Goal: Task Accomplishment & Management: Use online tool/utility

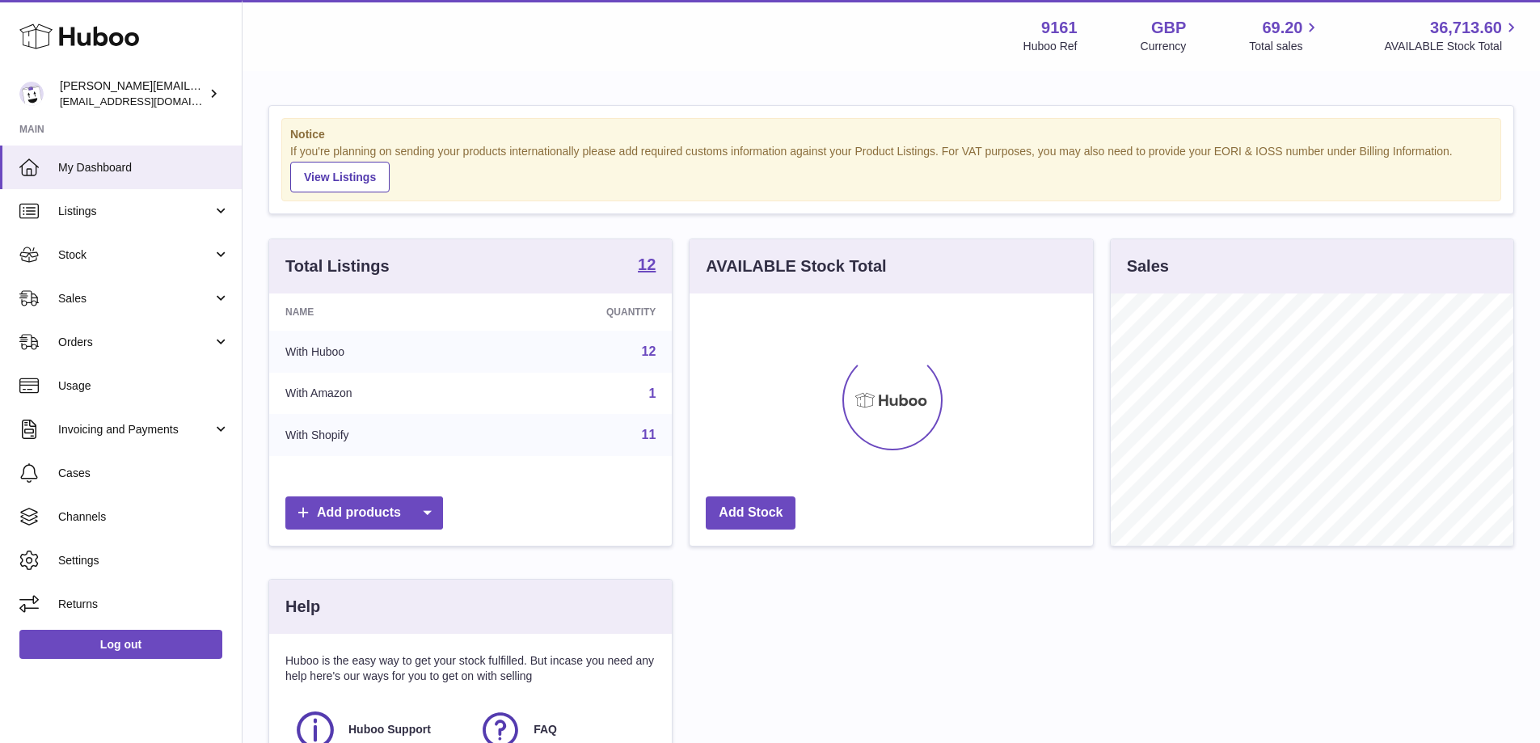
scroll to position [252, 407]
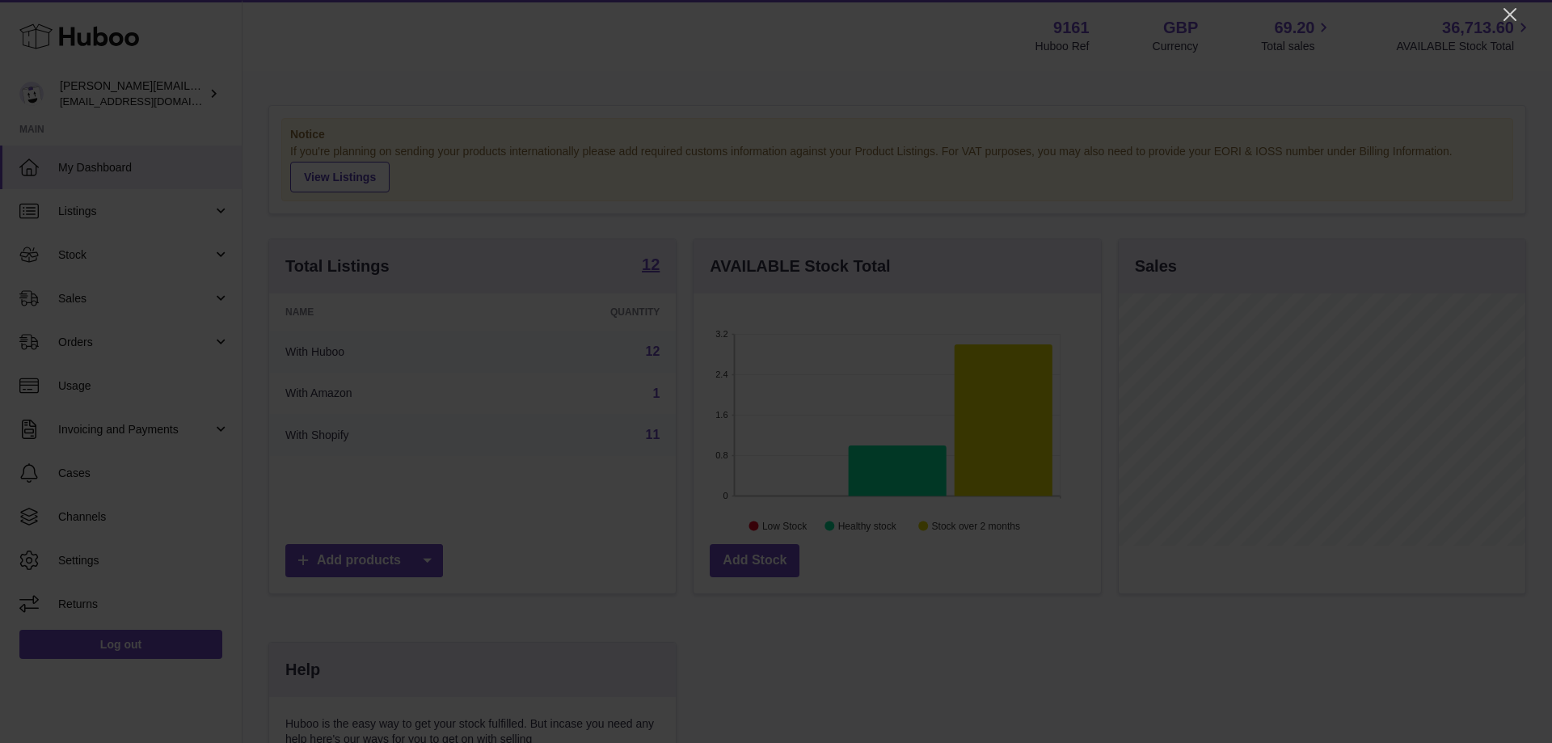
drag, startPoint x: 1516, startPoint y: 11, endPoint x: 1496, endPoint y: 34, distance: 30.4
click at [1516, 11] on icon "Close" at bounding box center [1510, 14] width 19 height 19
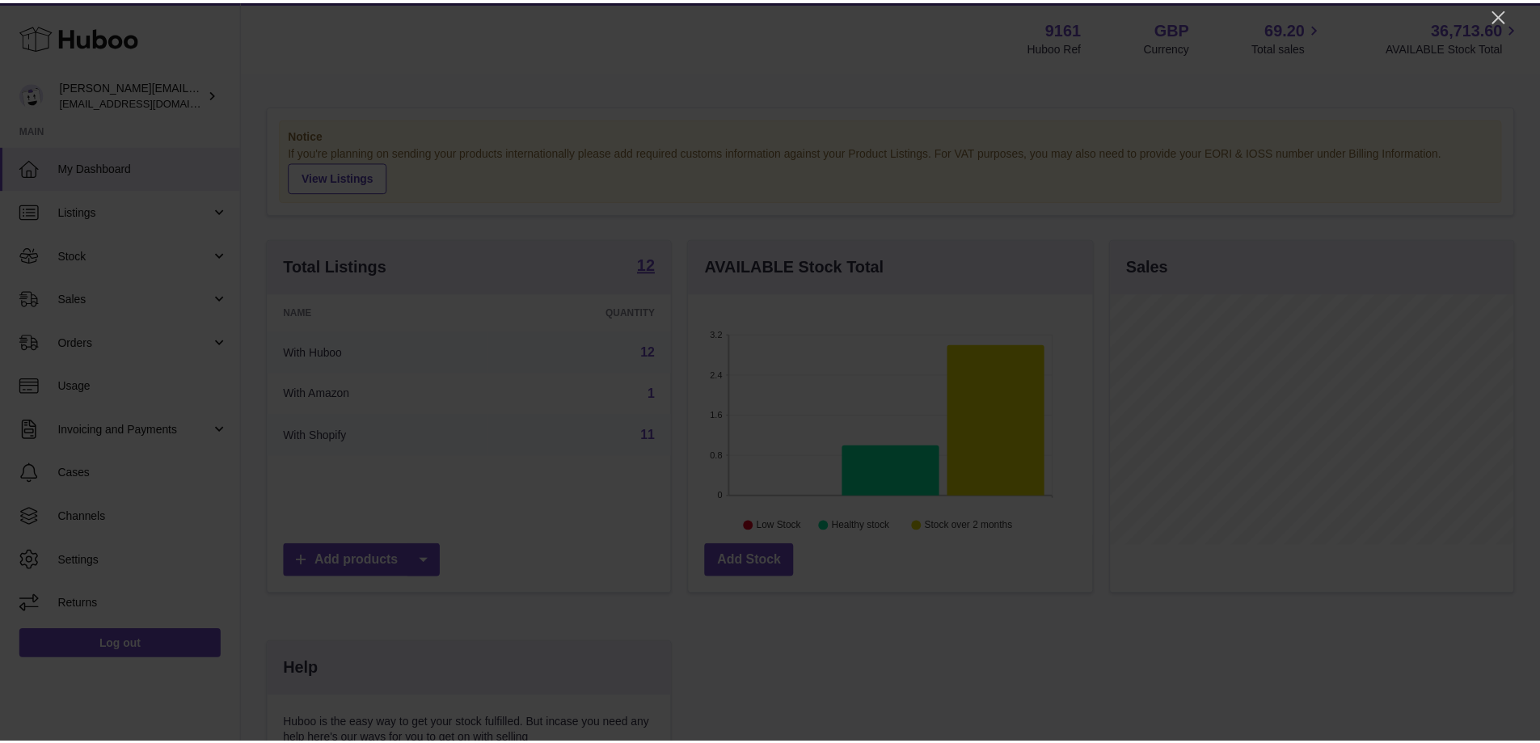
scroll to position [808218, 808068]
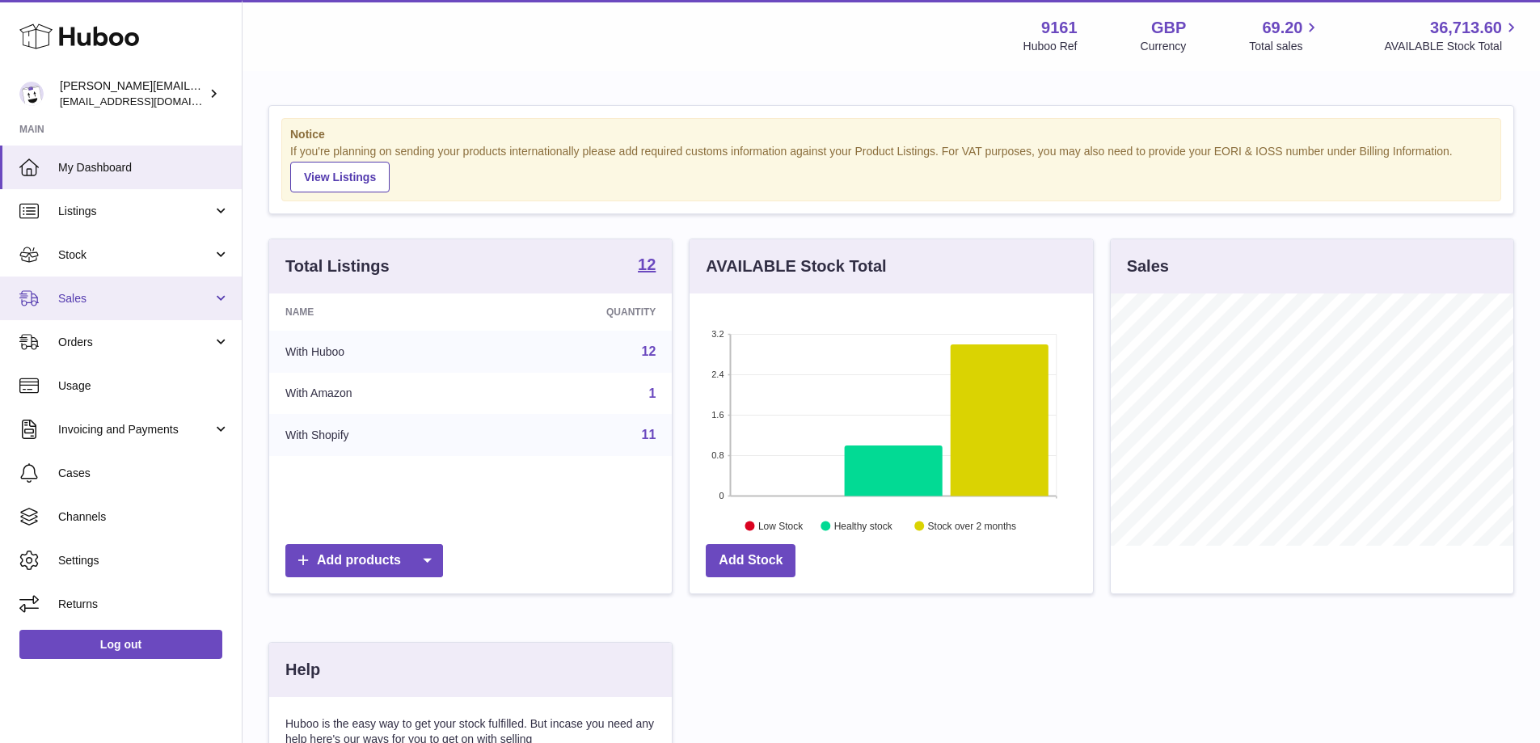
click at [118, 309] on link "Sales" at bounding box center [121, 298] width 242 height 44
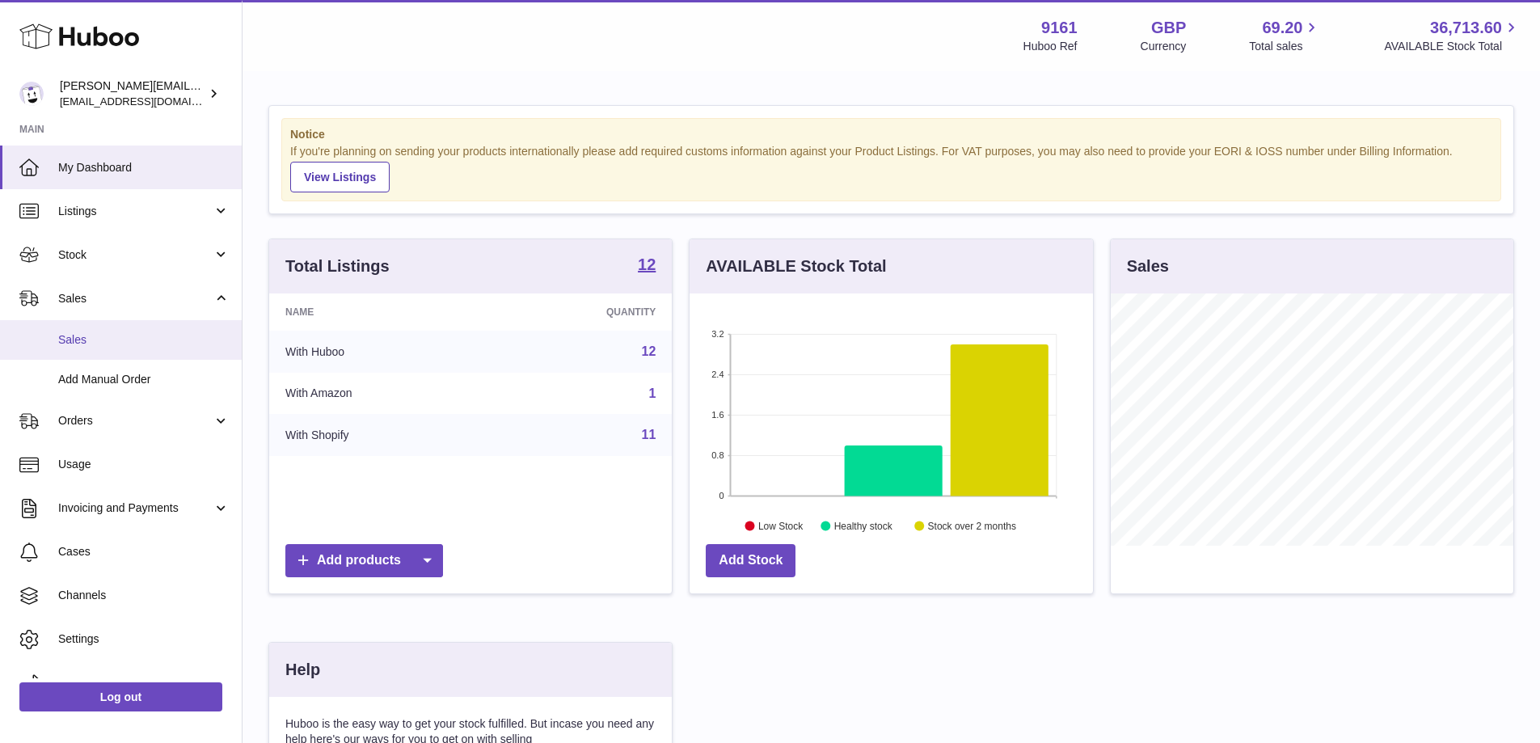
click at [135, 357] on link "Sales" at bounding box center [121, 340] width 242 height 40
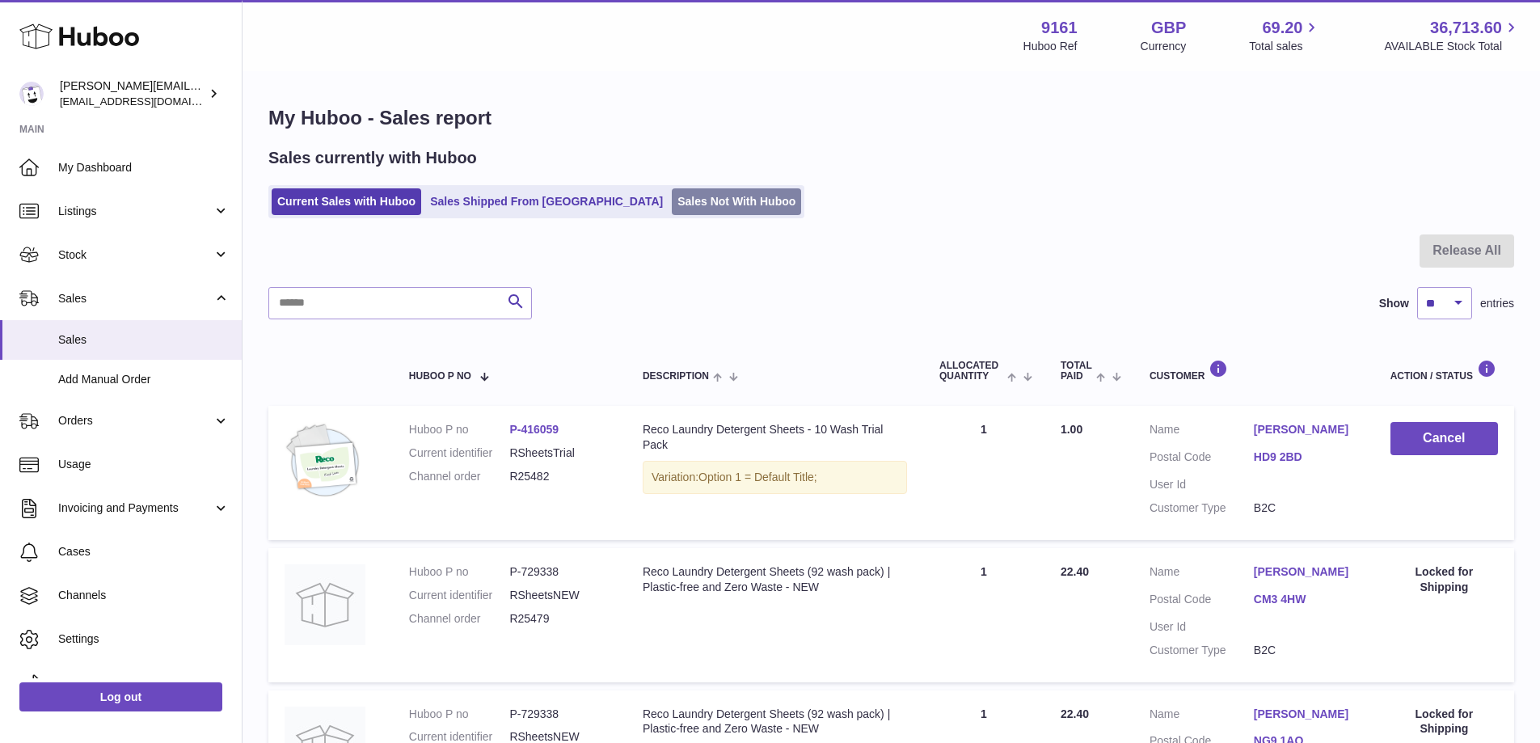
click at [685, 202] on link "Sales Not With Huboo" at bounding box center [736, 201] width 129 height 27
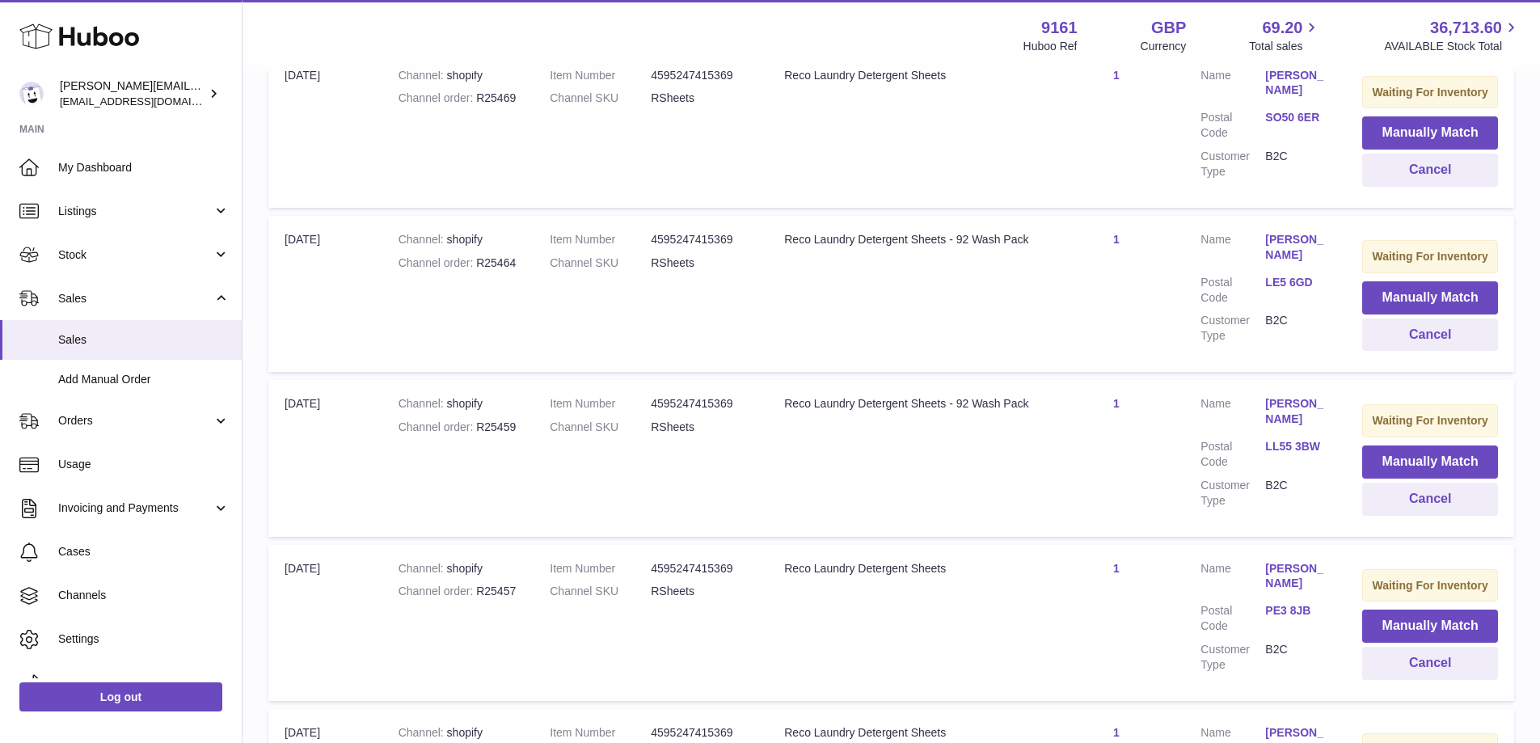
scroll to position [1606, 0]
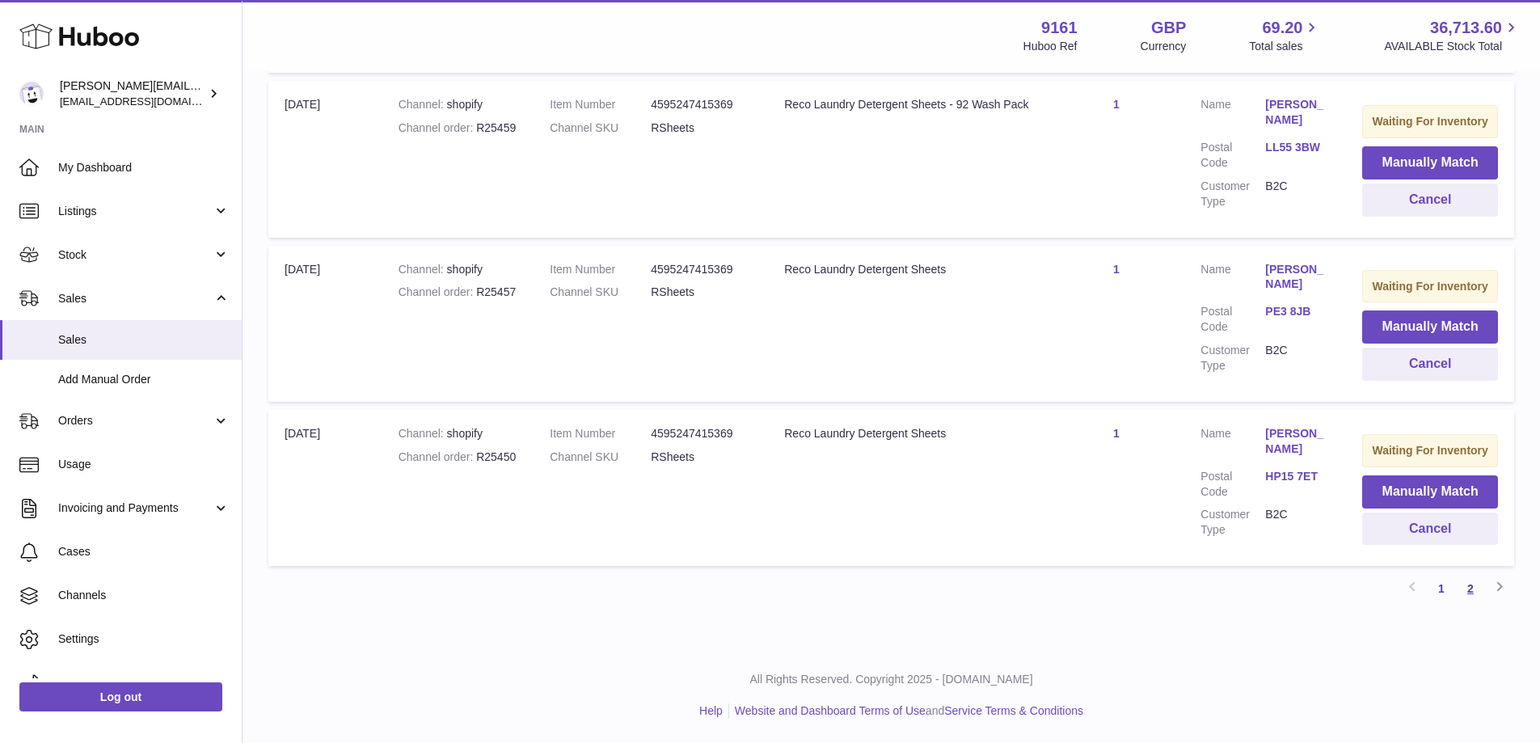
click at [1465, 589] on link "2" at bounding box center [1470, 588] width 29 height 29
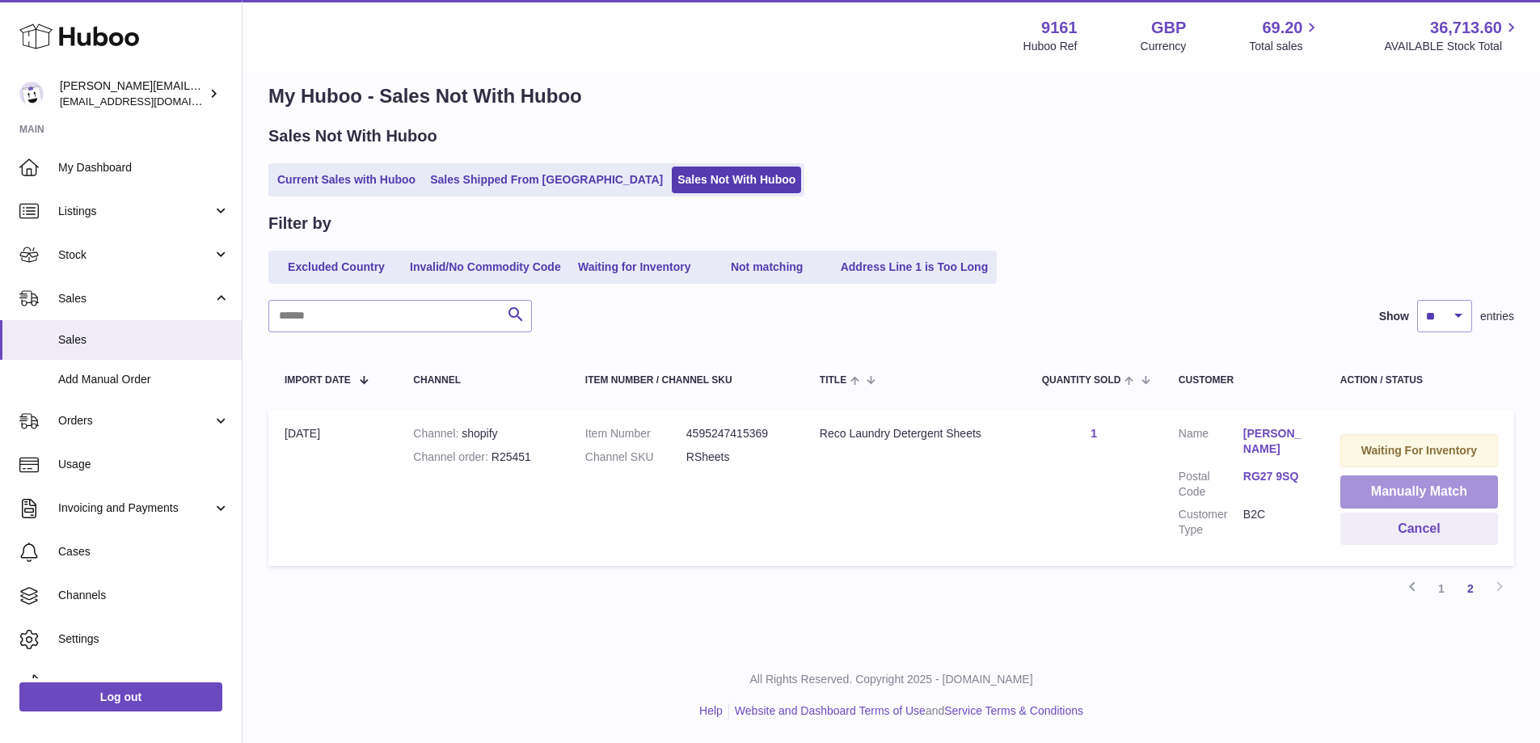
click at [1379, 485] on button "Manually Match" at bounding box center [1419, 491] width 158 height 33
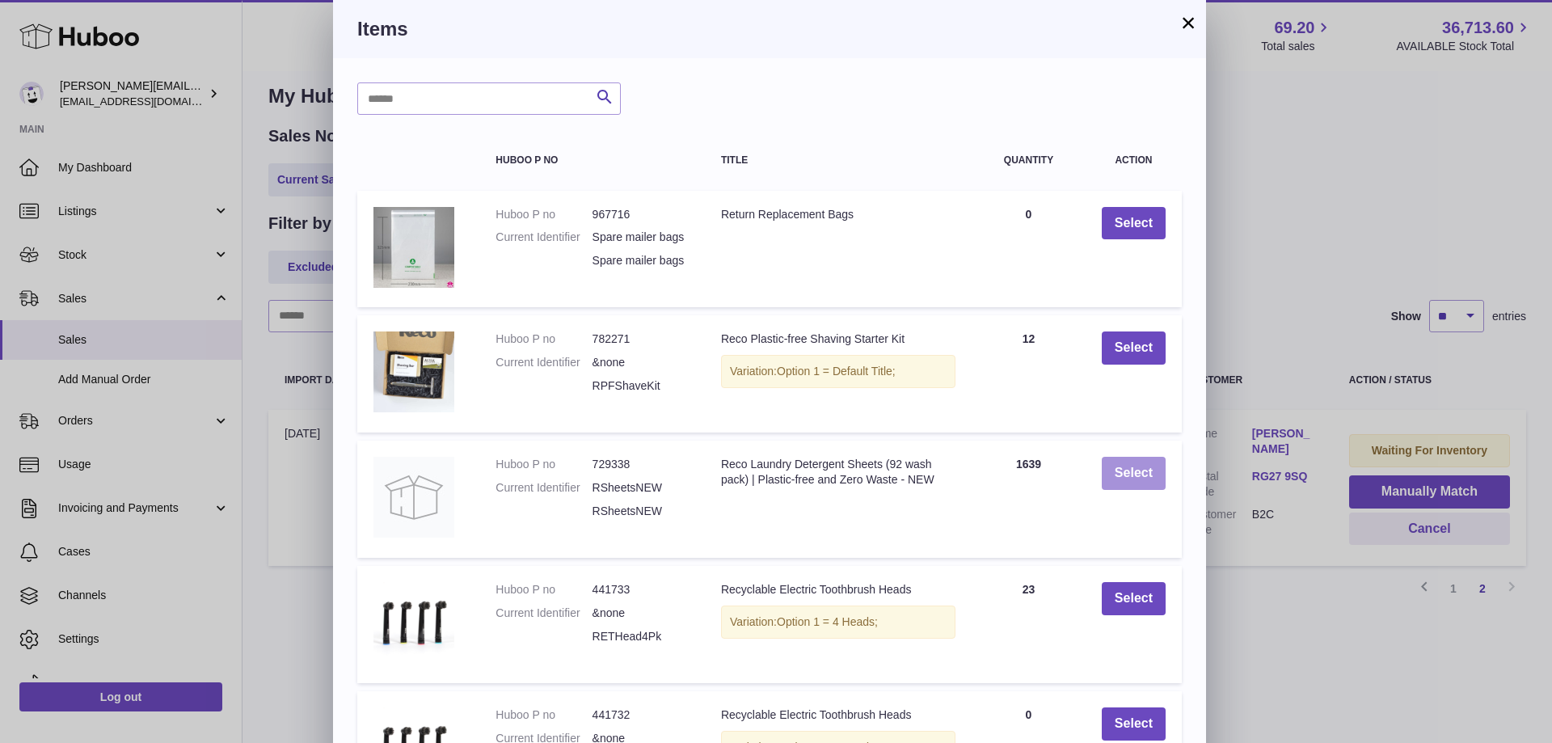
click at [1144, 489] on button "Select" at bounding box center [1134, 473] width 64 height 33
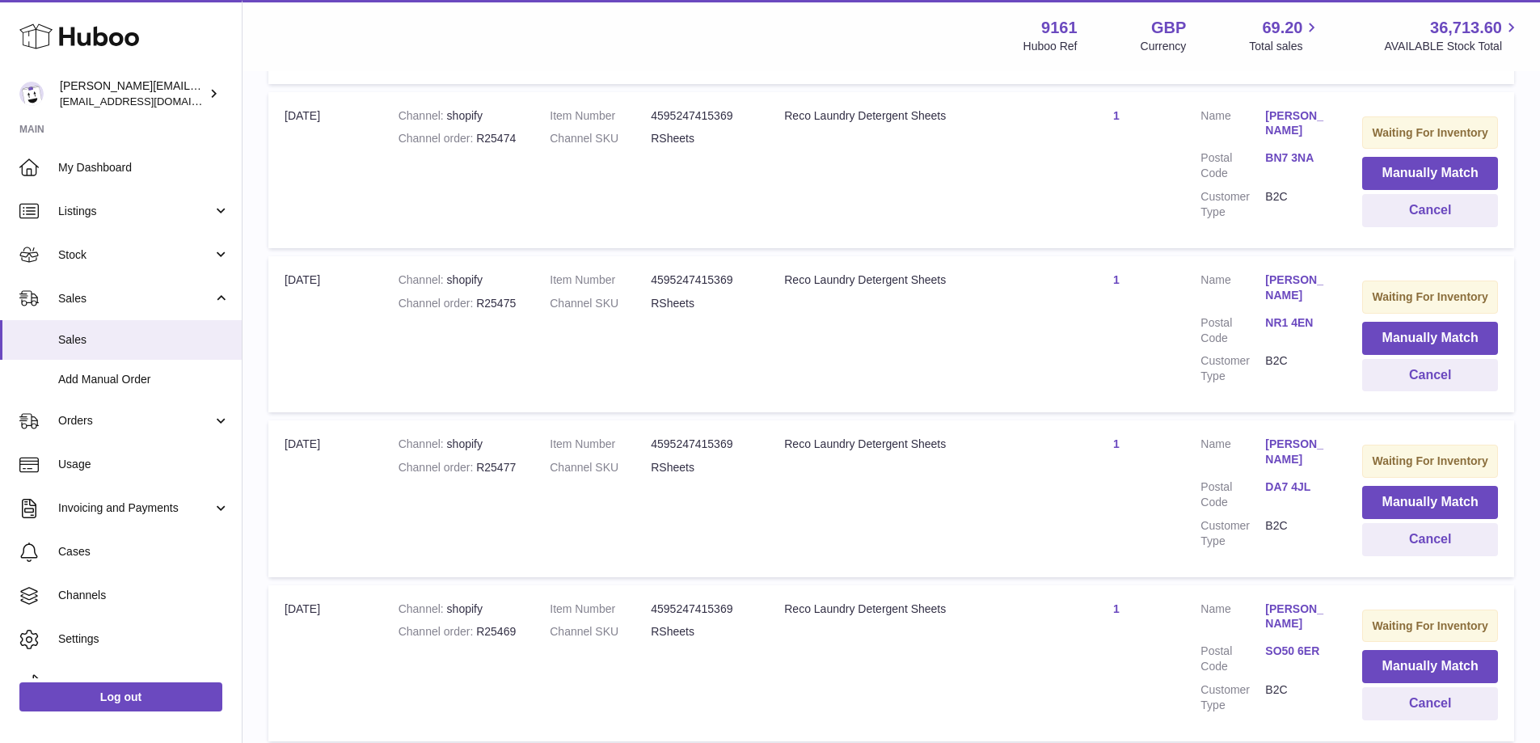
scroll to position [1477, 0]
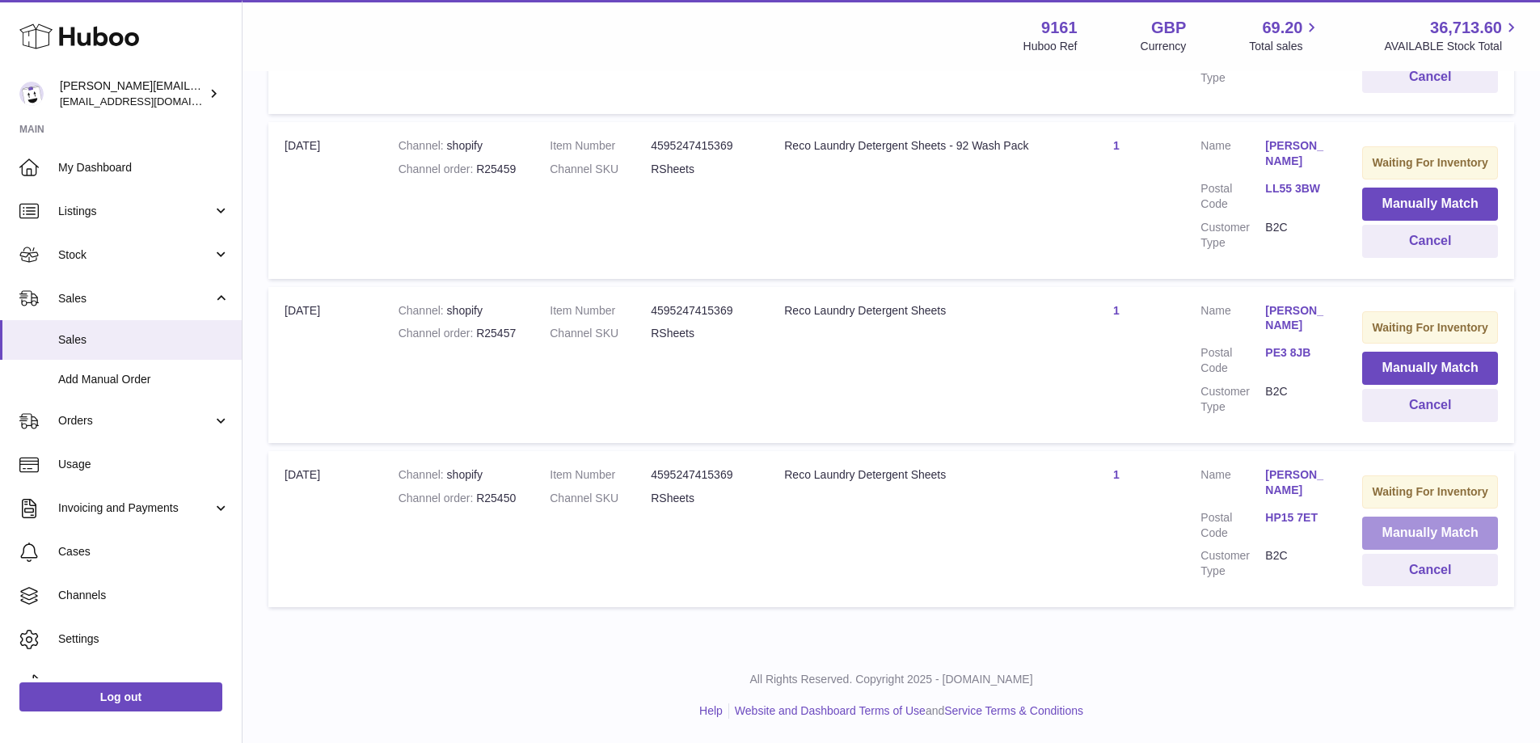
click at [1401, 550] on button "Manually Match" at bounding box center [1430, 533] width 136 height 33
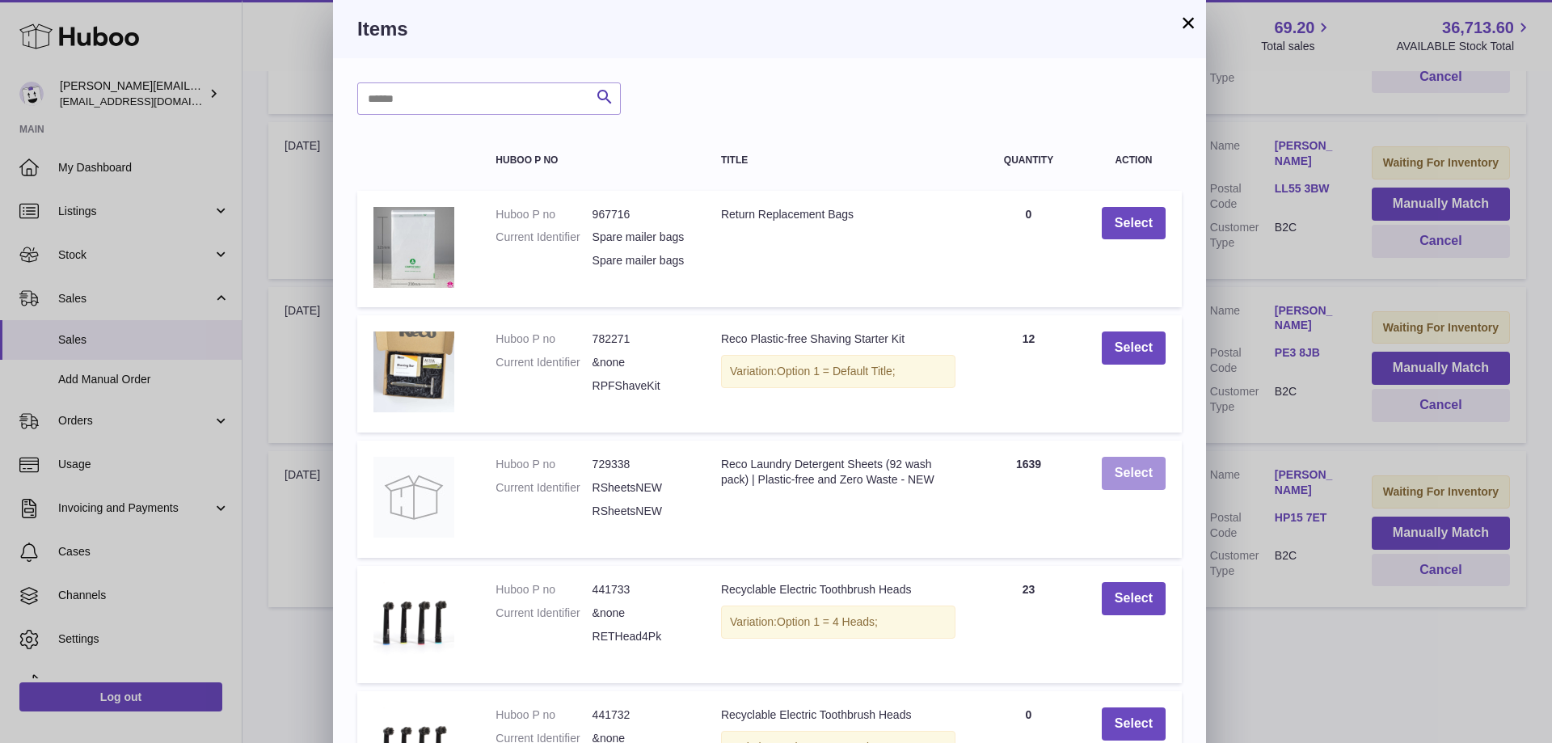
click at [1121, 485] on button "Select" at bounding box center [1134, 473] width 64 height 33
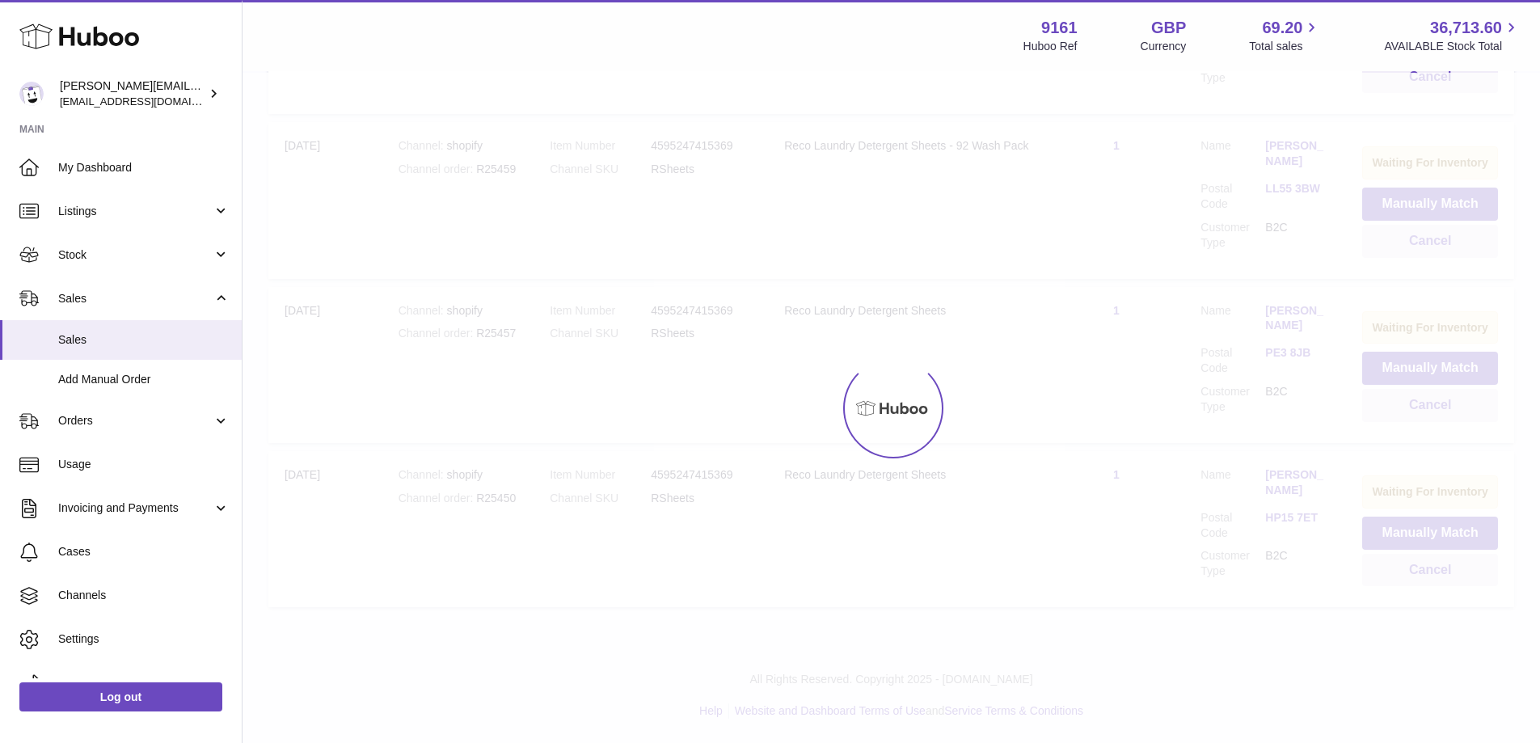
scroll to position [1391, 0]
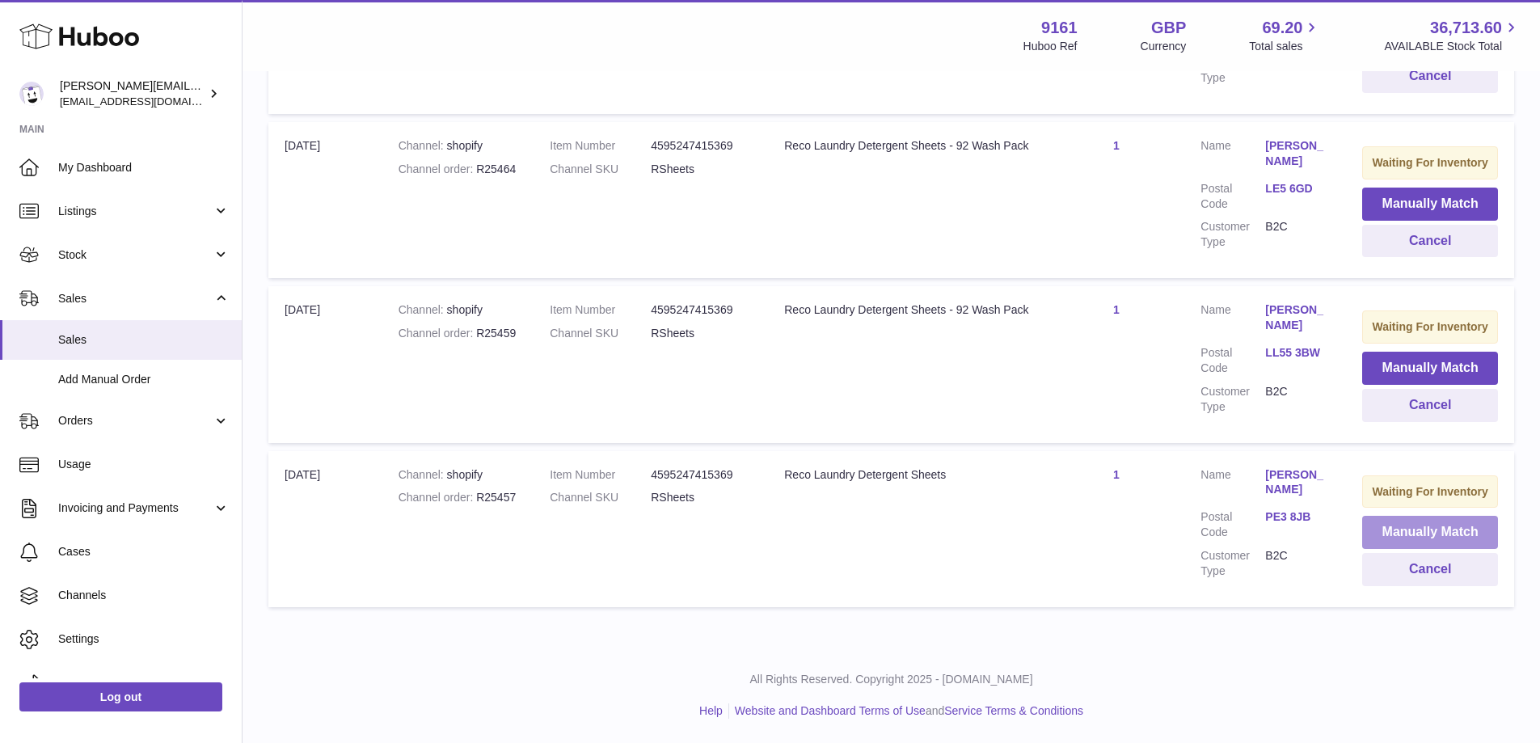
click at [1374, 531] on button "Manually Match" at bounding box center [1430, 532] width 136 height 33
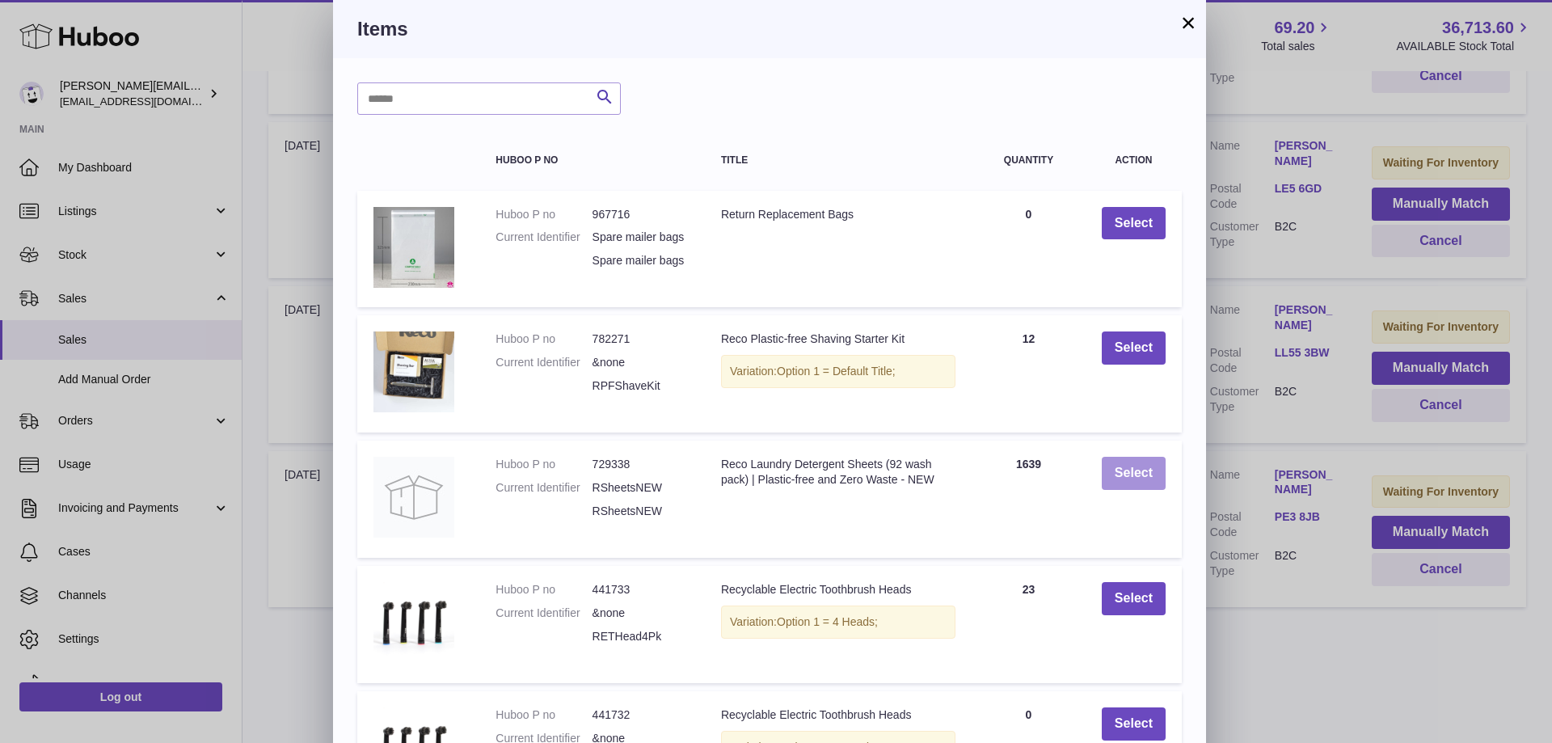
click at [1136, 488] on button "Select" at bounding box center [1134, 473] width 64 height 33
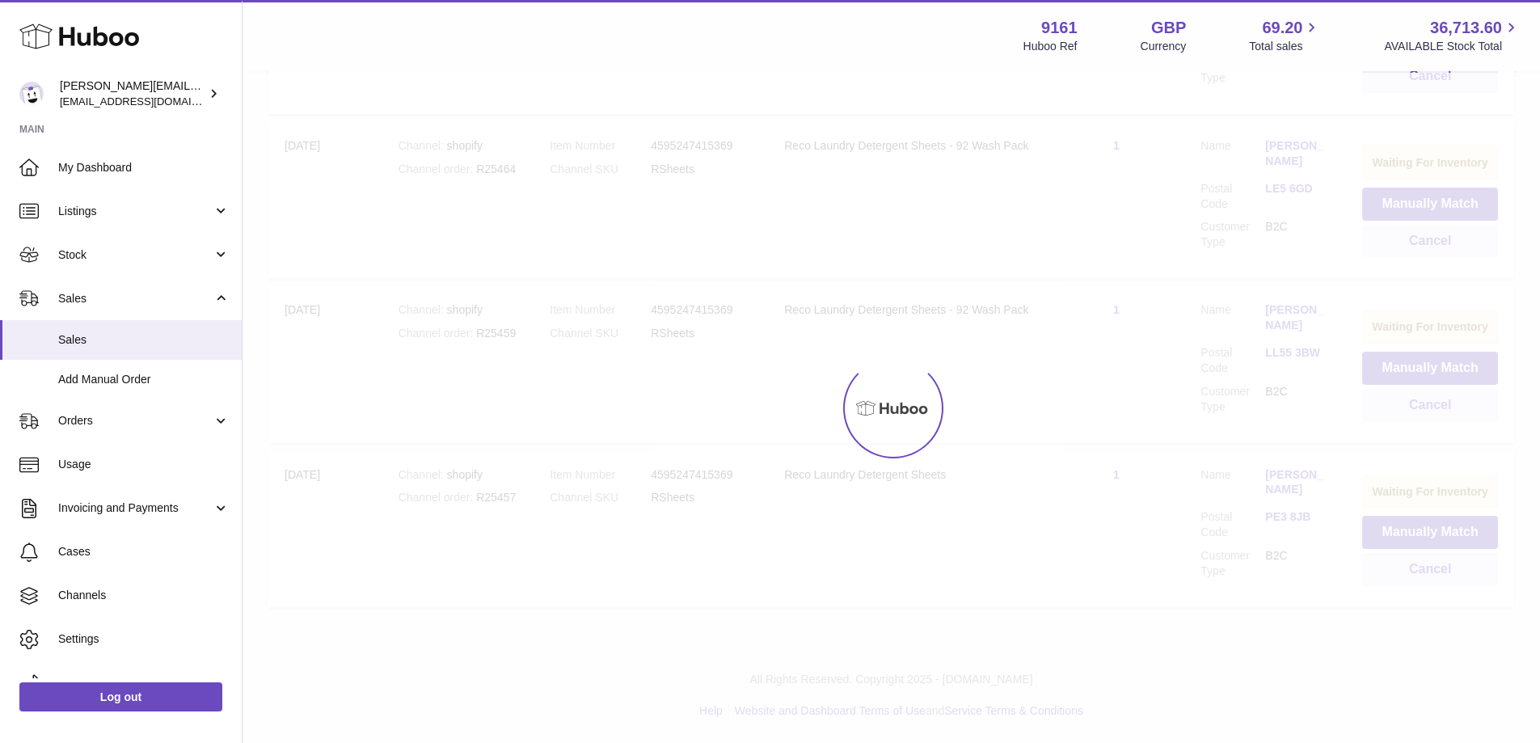
scroll to position [1216, 0]
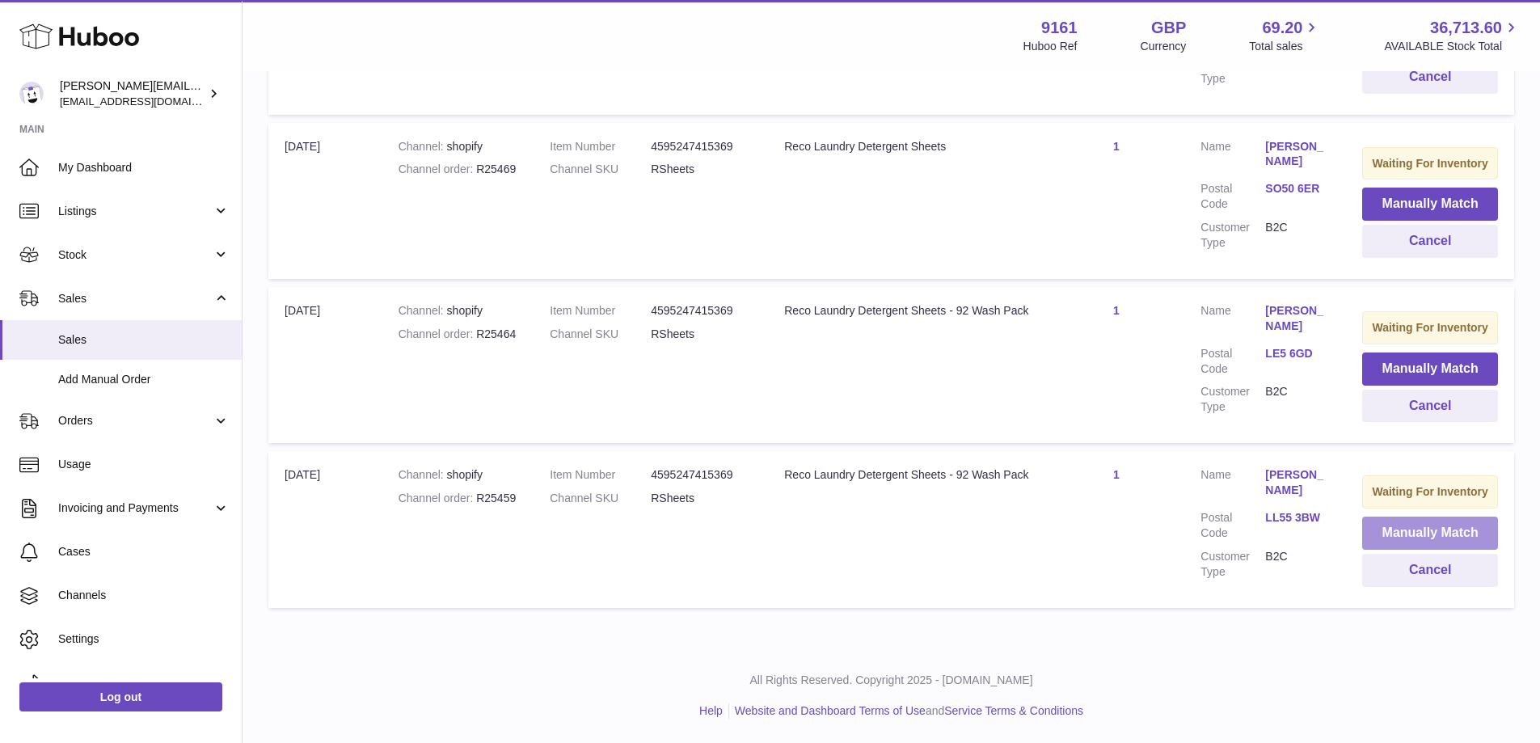
click at [1362, 526] on button "Manually Match" at bounding box center [1430, 533] width 136 height 33
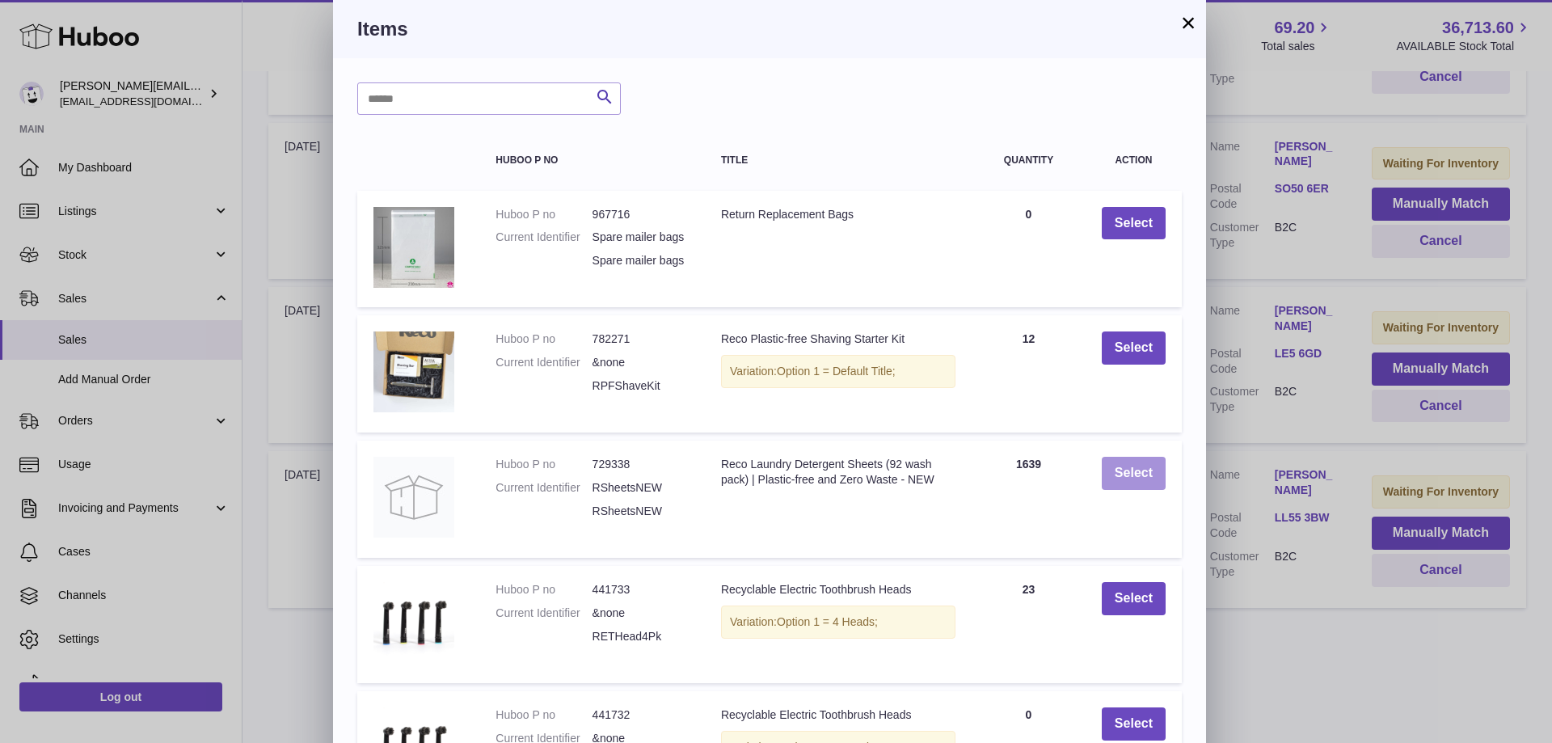
click at [1145, 490] on button "Select" at bounding box center [1134, 473] width 64 height 33
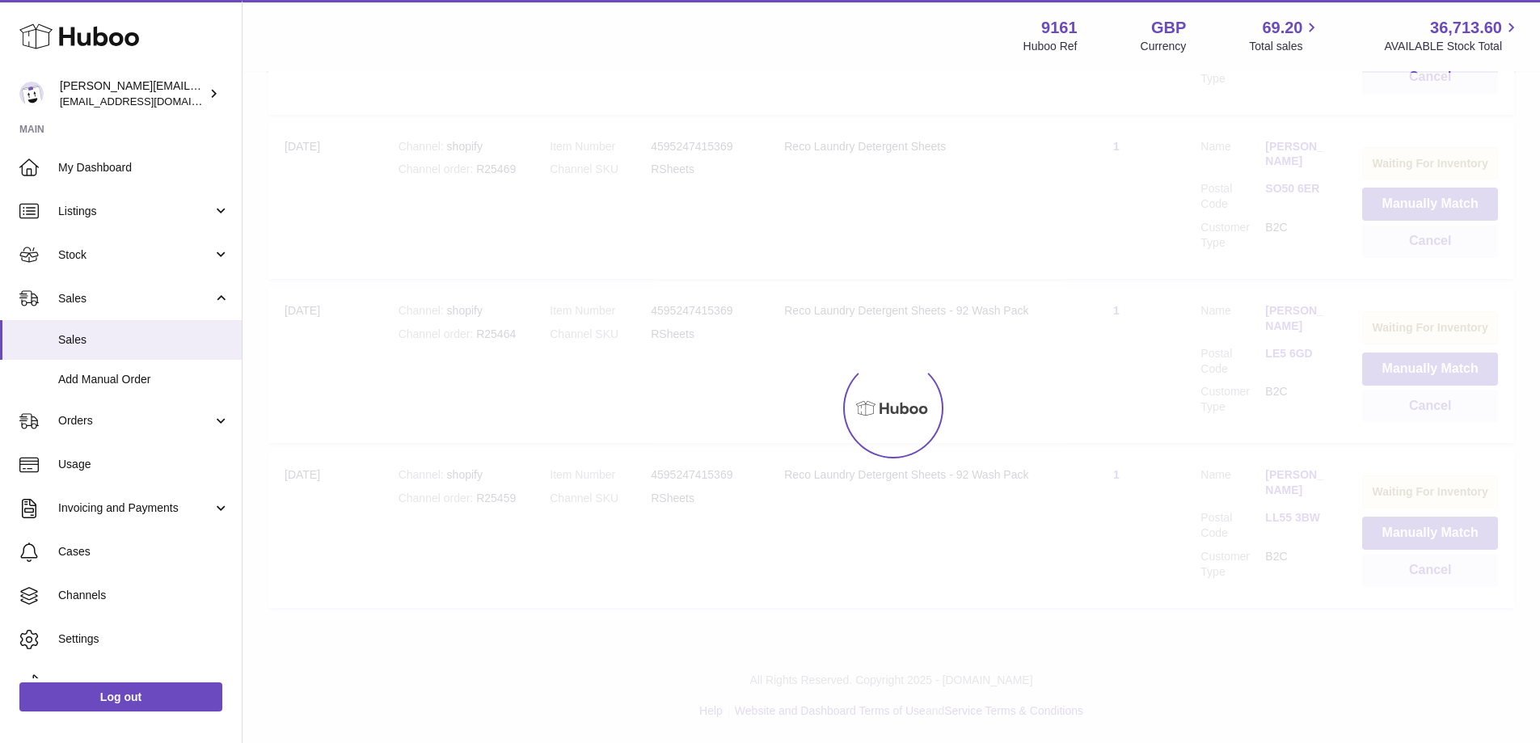
scroll to position [1041, 0]
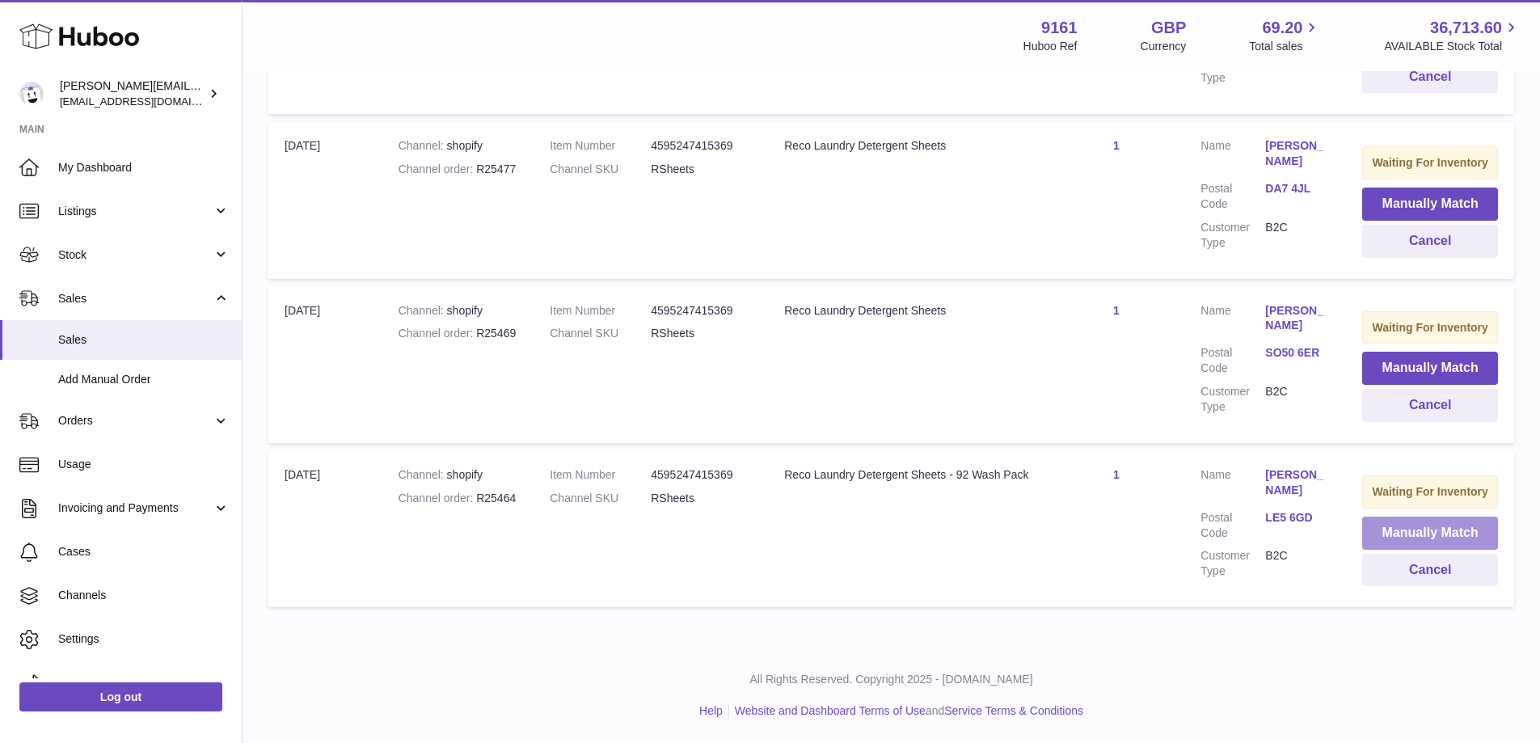
click at [1362, 527] on button "Manually Match" at bounding box center [1430, 533] width 136 height 33
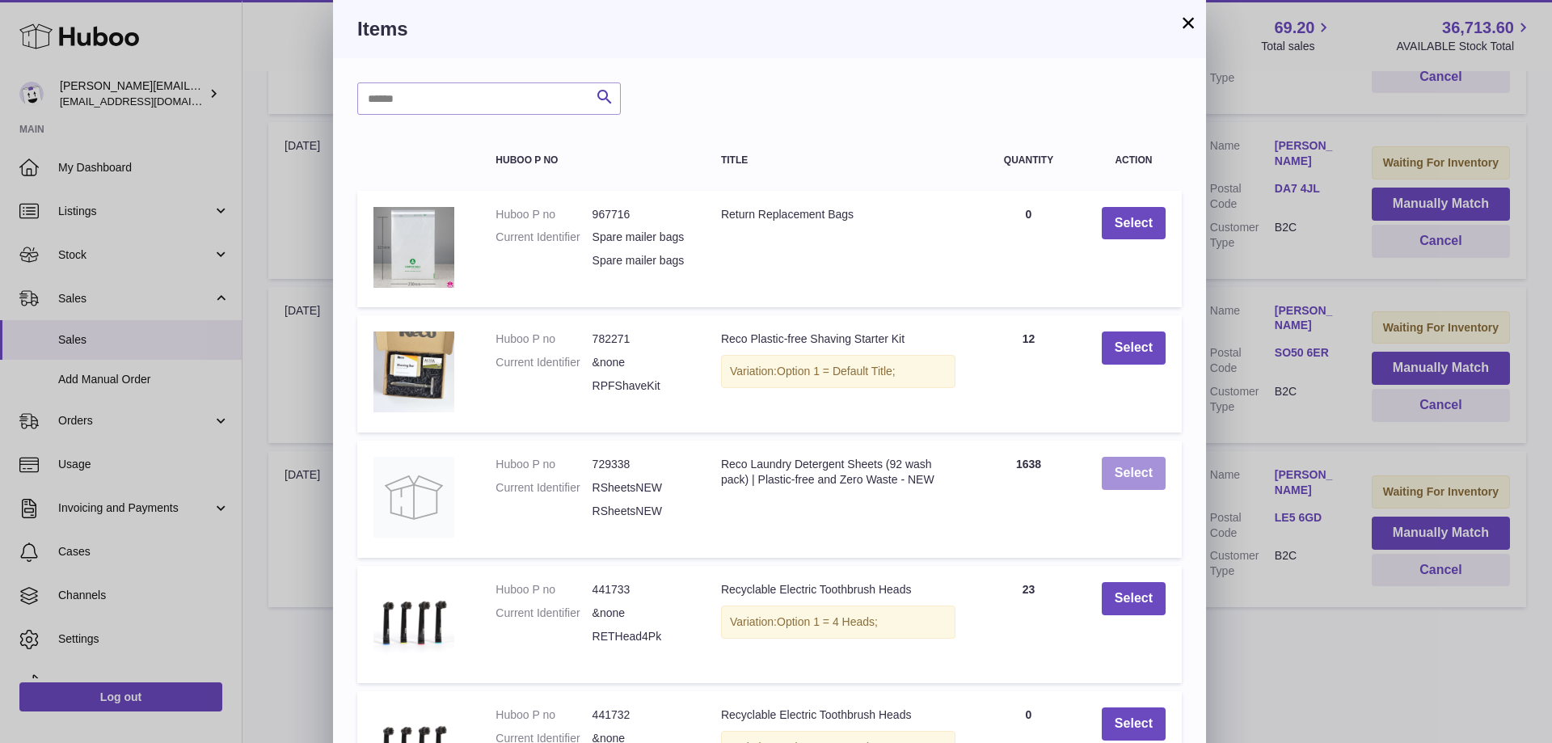
click at [1158, 490] on button "Select" at bounding box center [1134, 473] width 64 height 33
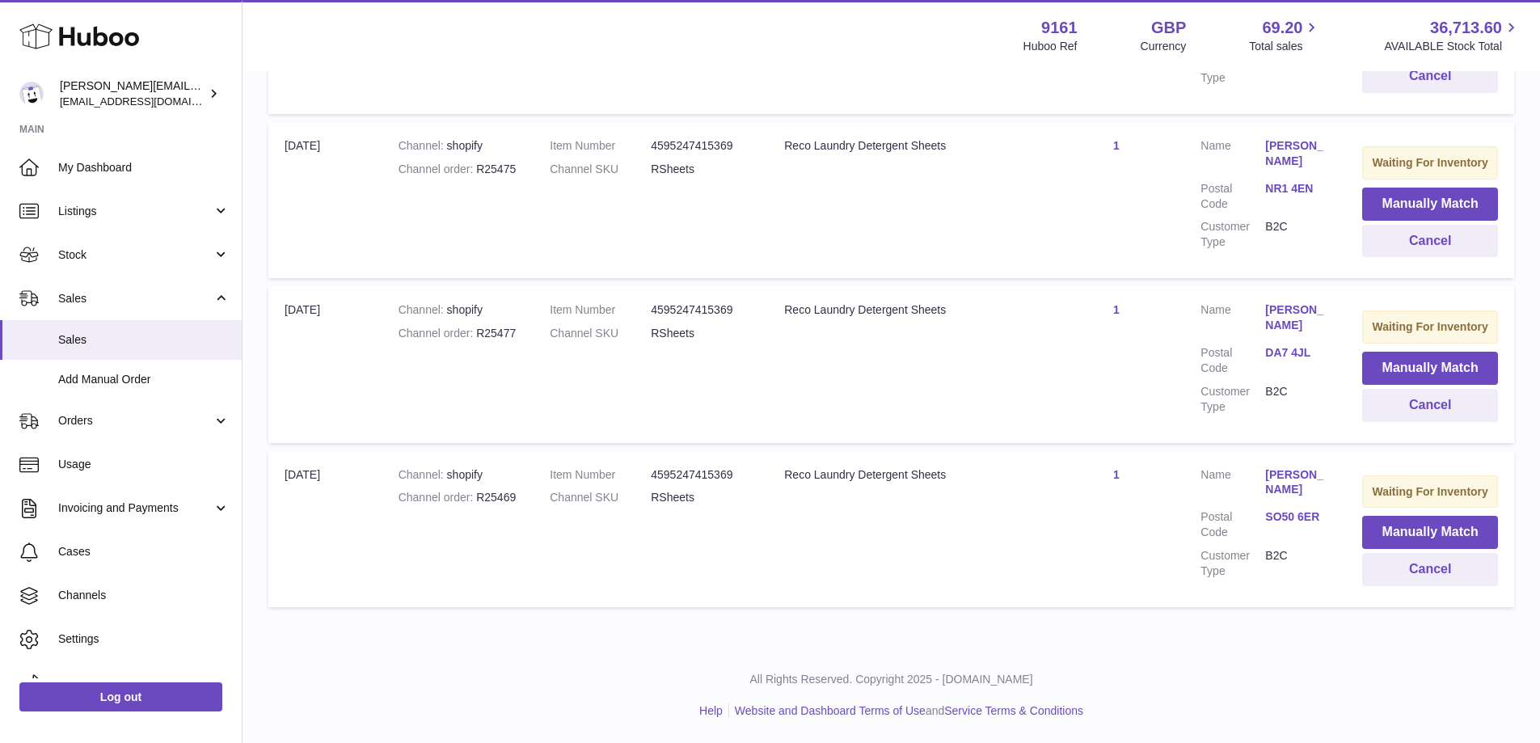
scroll to position [866, 0]
click at [1368, 521] on button "Manually Match" at bounding box center [1430, 532] width 136 height 33
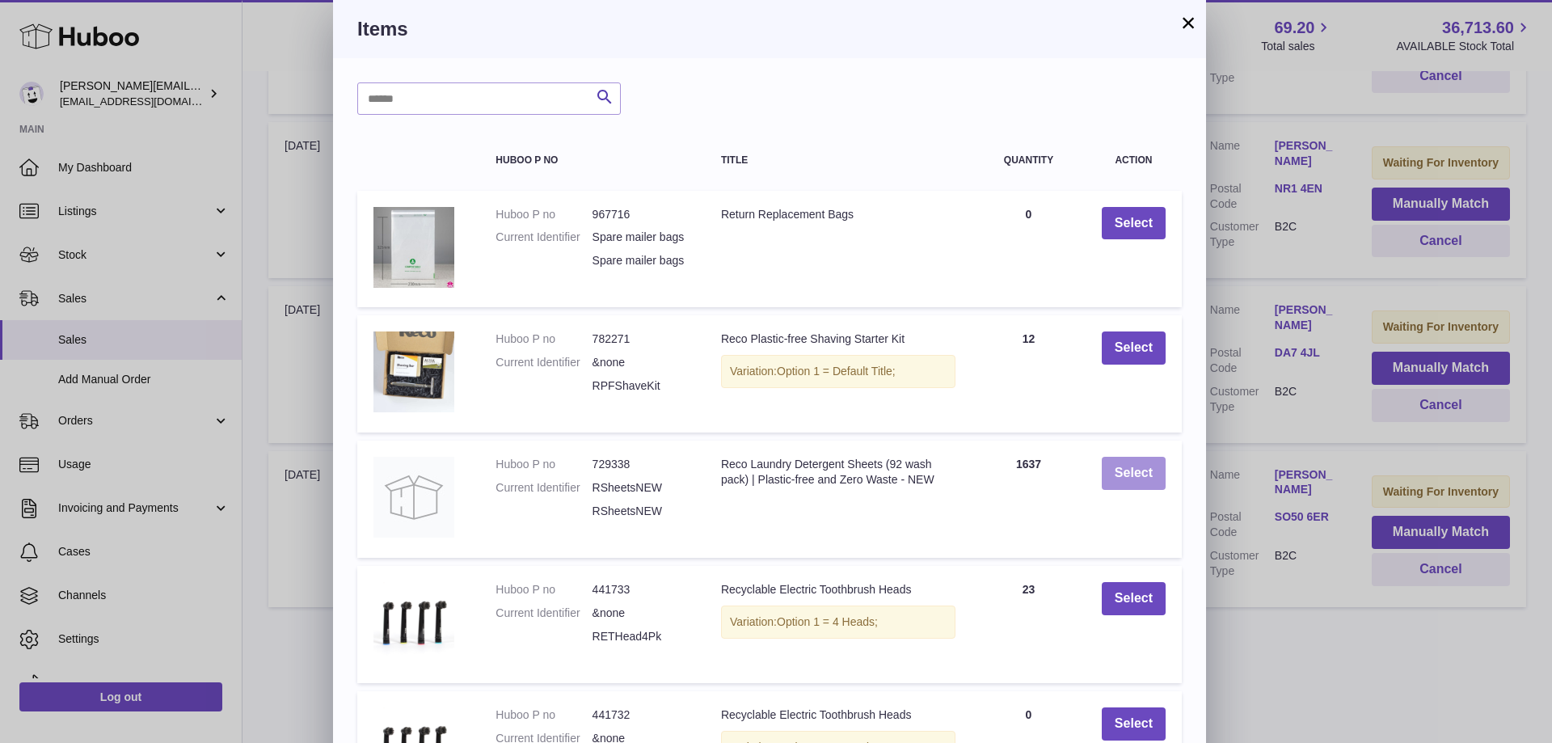
click at [1159, 490] on button "Select" at bounding box center [1134, 473] width 64 height 33
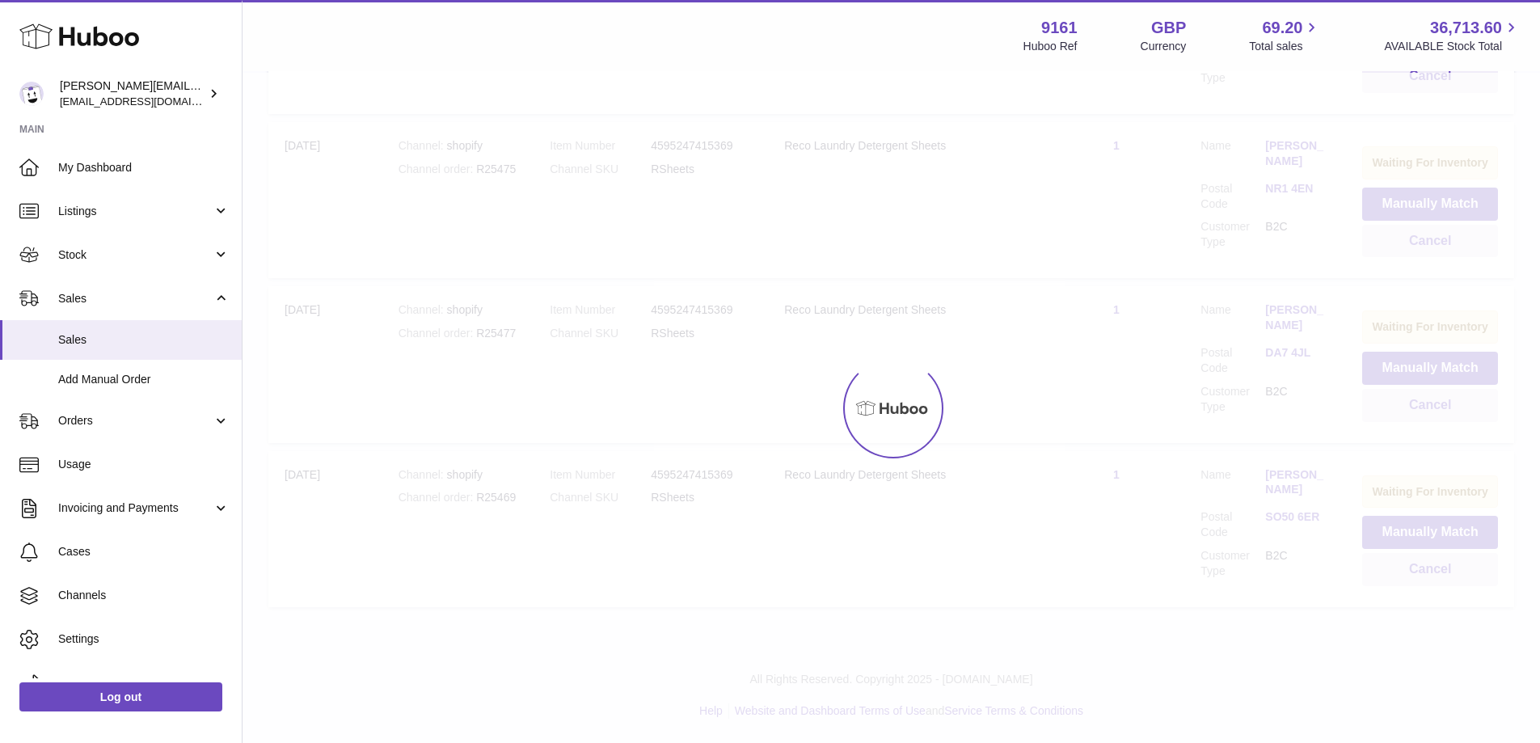
scroll to position [690, 0]
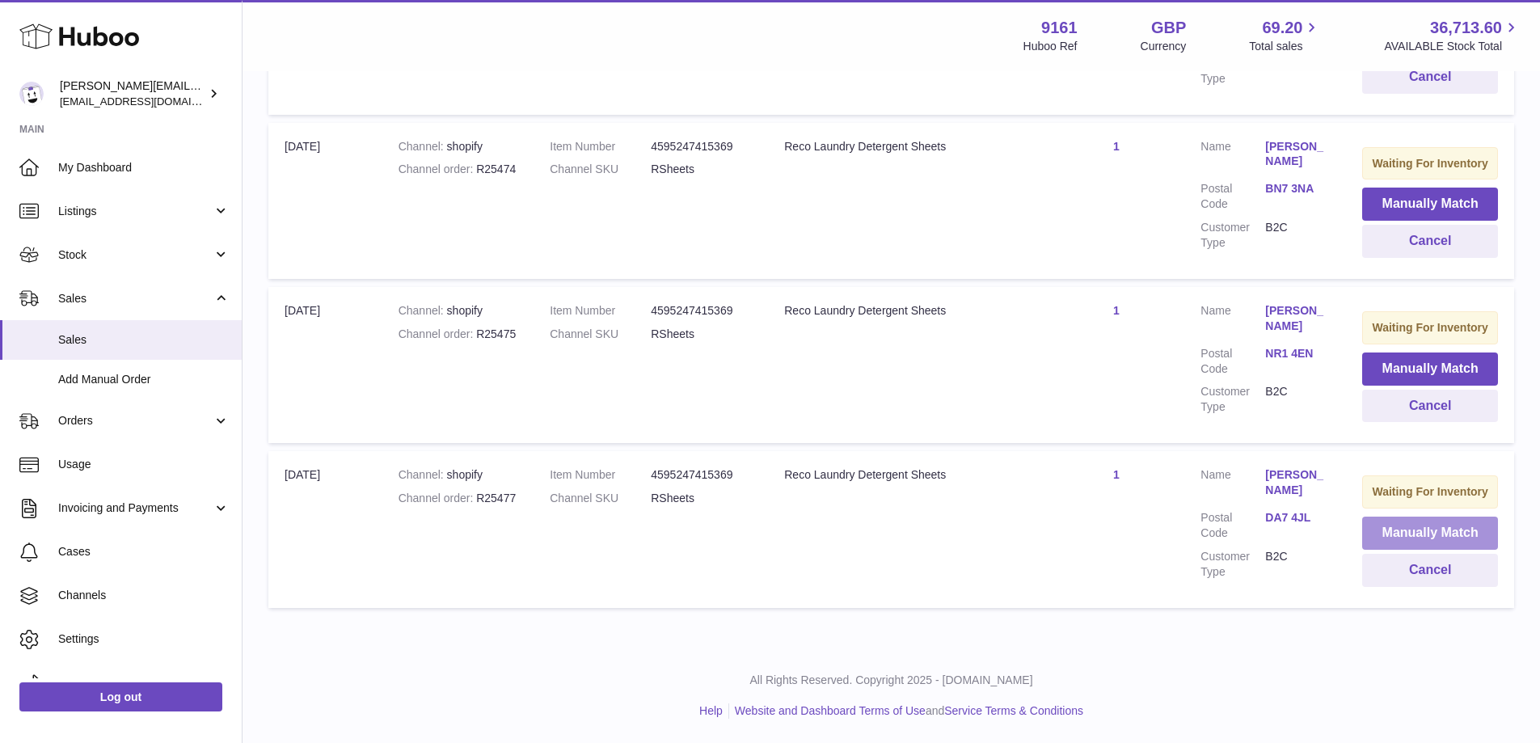
click at [1366, 528] on button "Manually Match" at bounding box center [1430, 533] width 136 height 33
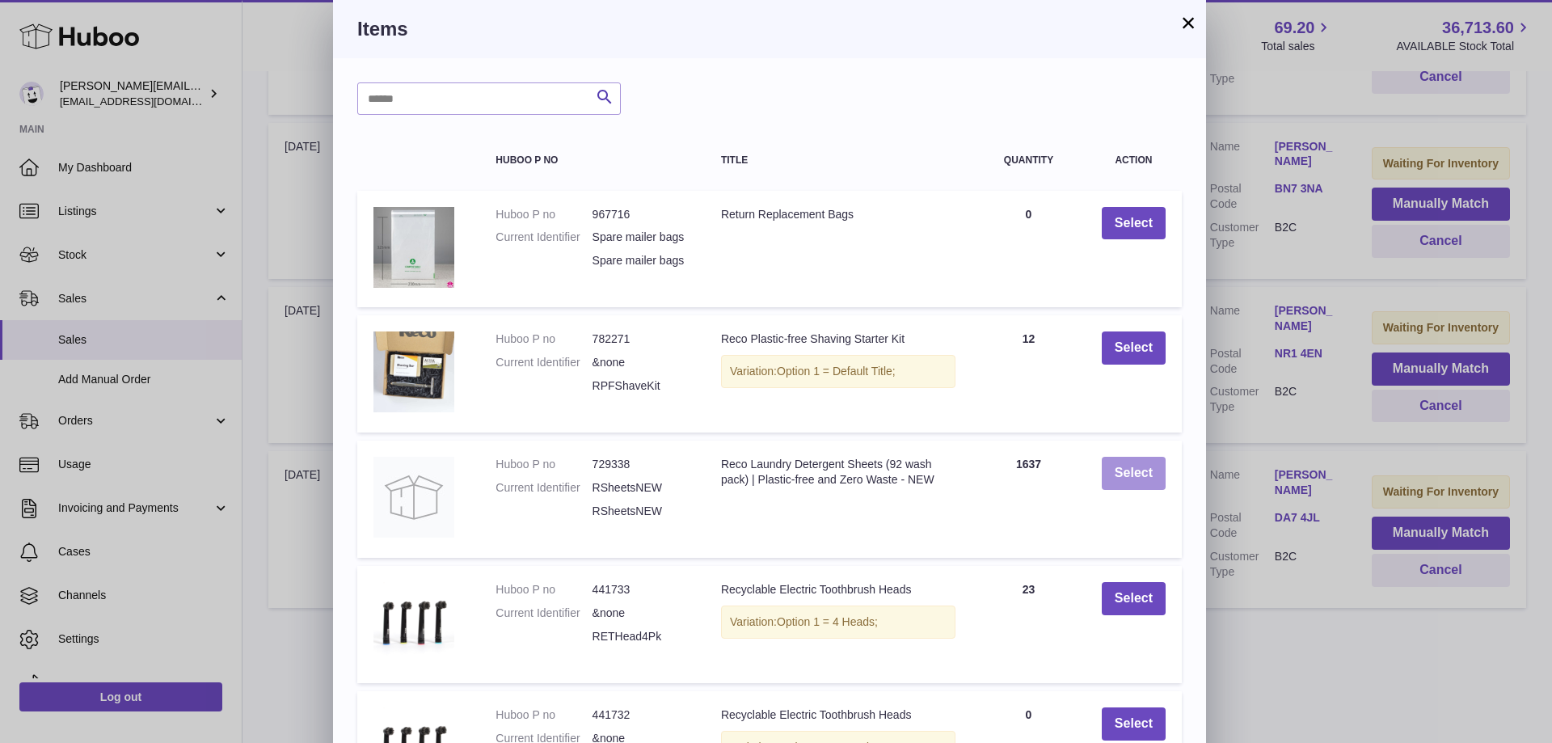
click at [1129, 490] on button "Select" at bounding box center [1134, 473] width 64 height 33
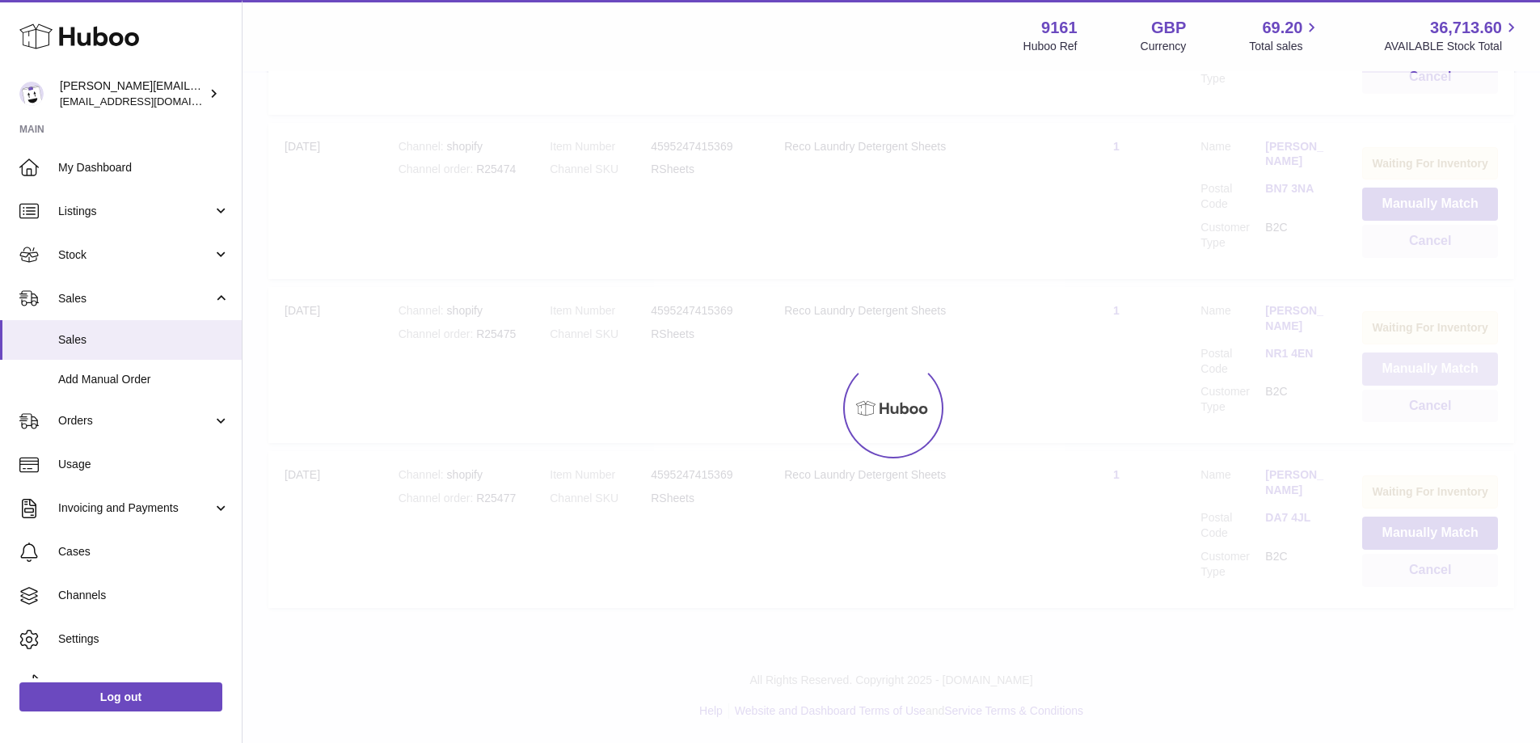
scroll to position [516, 0]
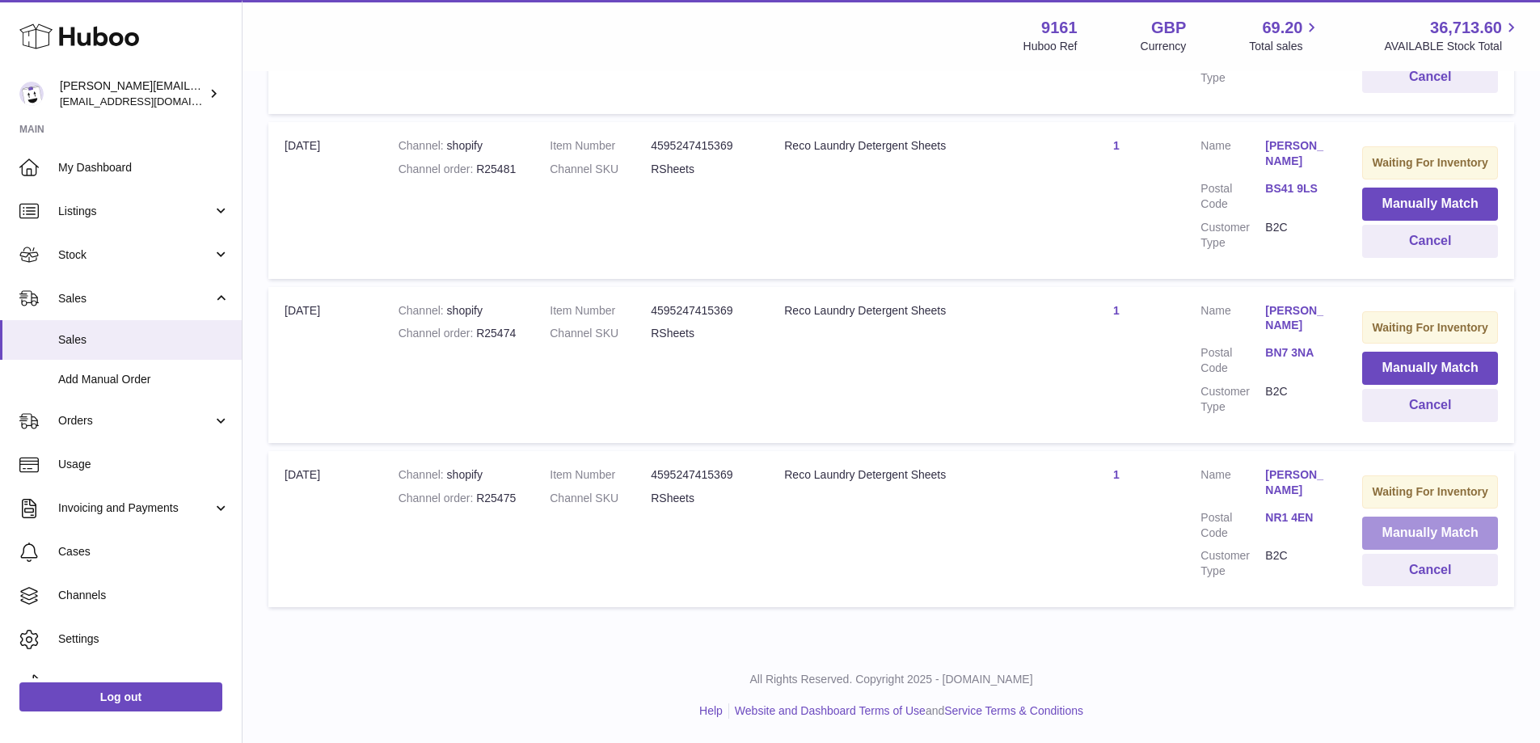
click at [1367, 525] on button "Manually Match" at bounding box center [1430, 533] width 136 height 33
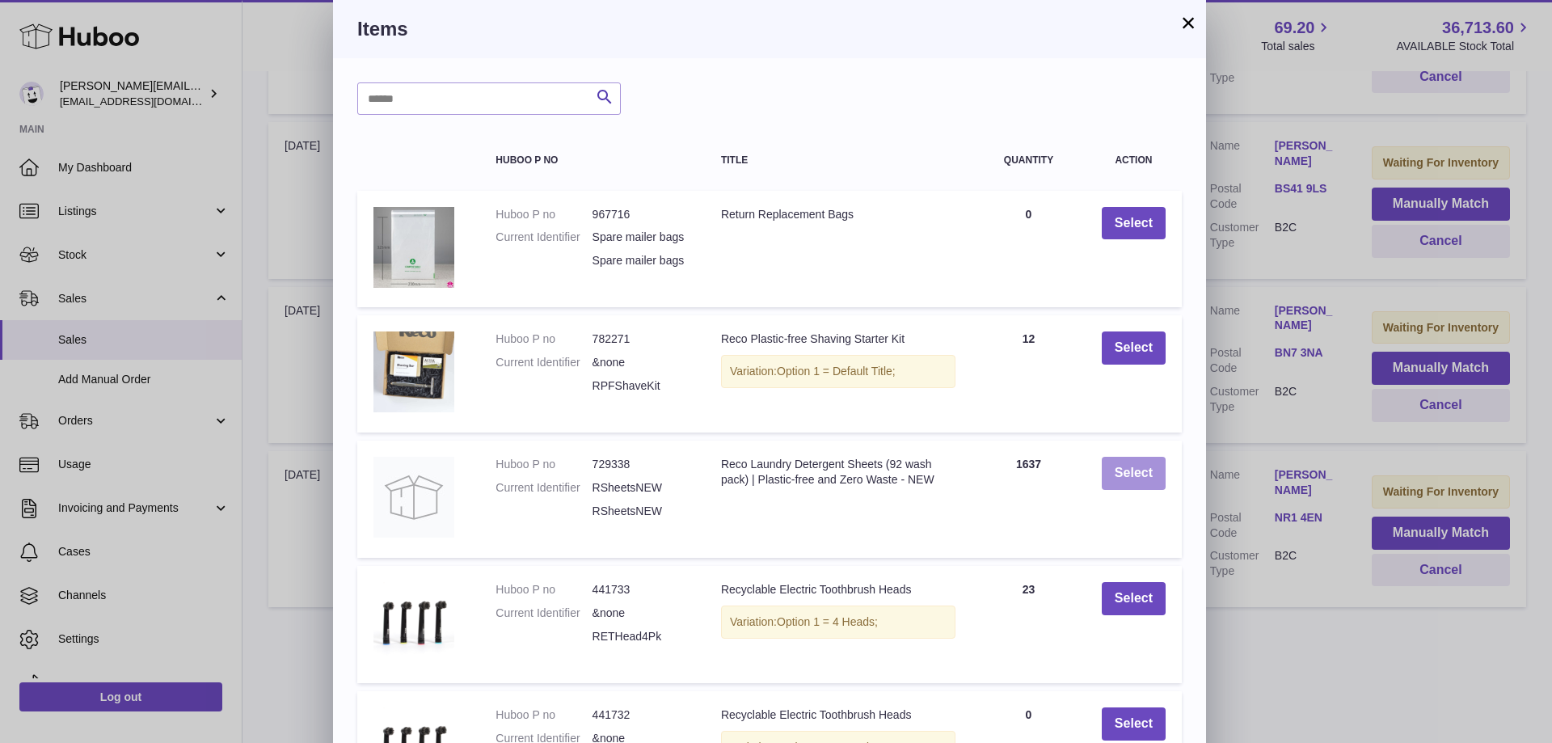
click at [1130, 490] on button "Select" at bounding box center [1134, 473] width 64 height 33
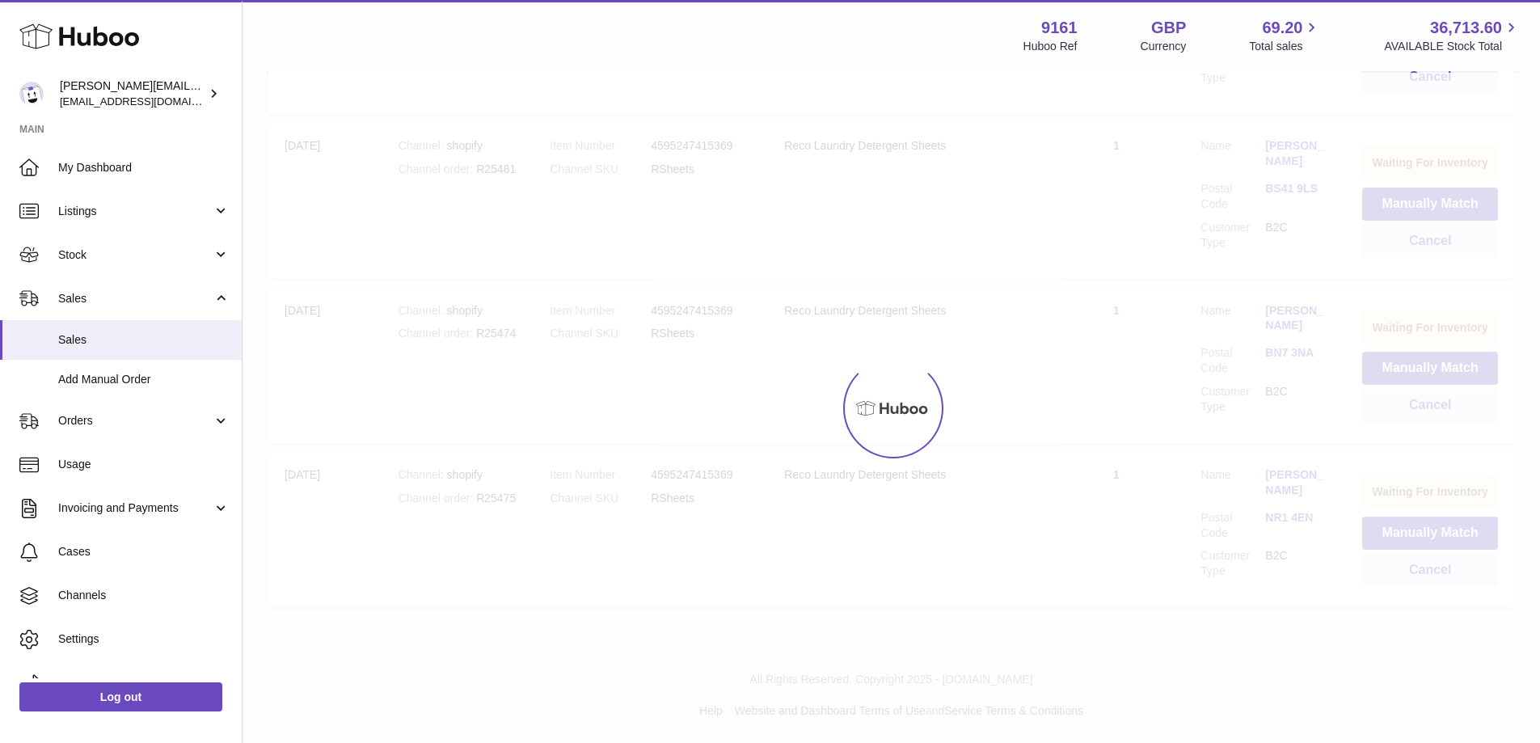
scroll to position [341, 0]
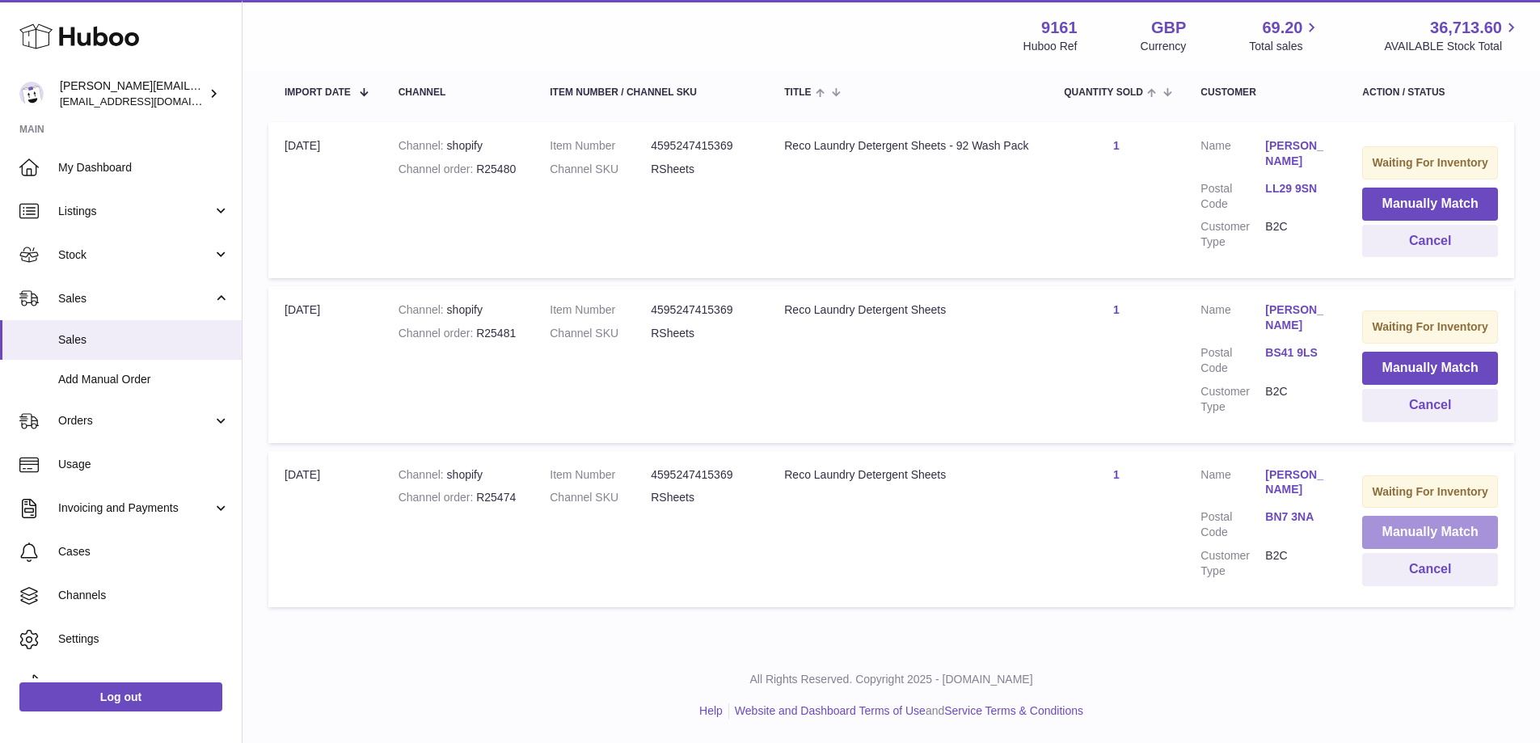
click at [1384, 525] on button "Manually Match" at bounding box center [1430, 532] width 136 height 33
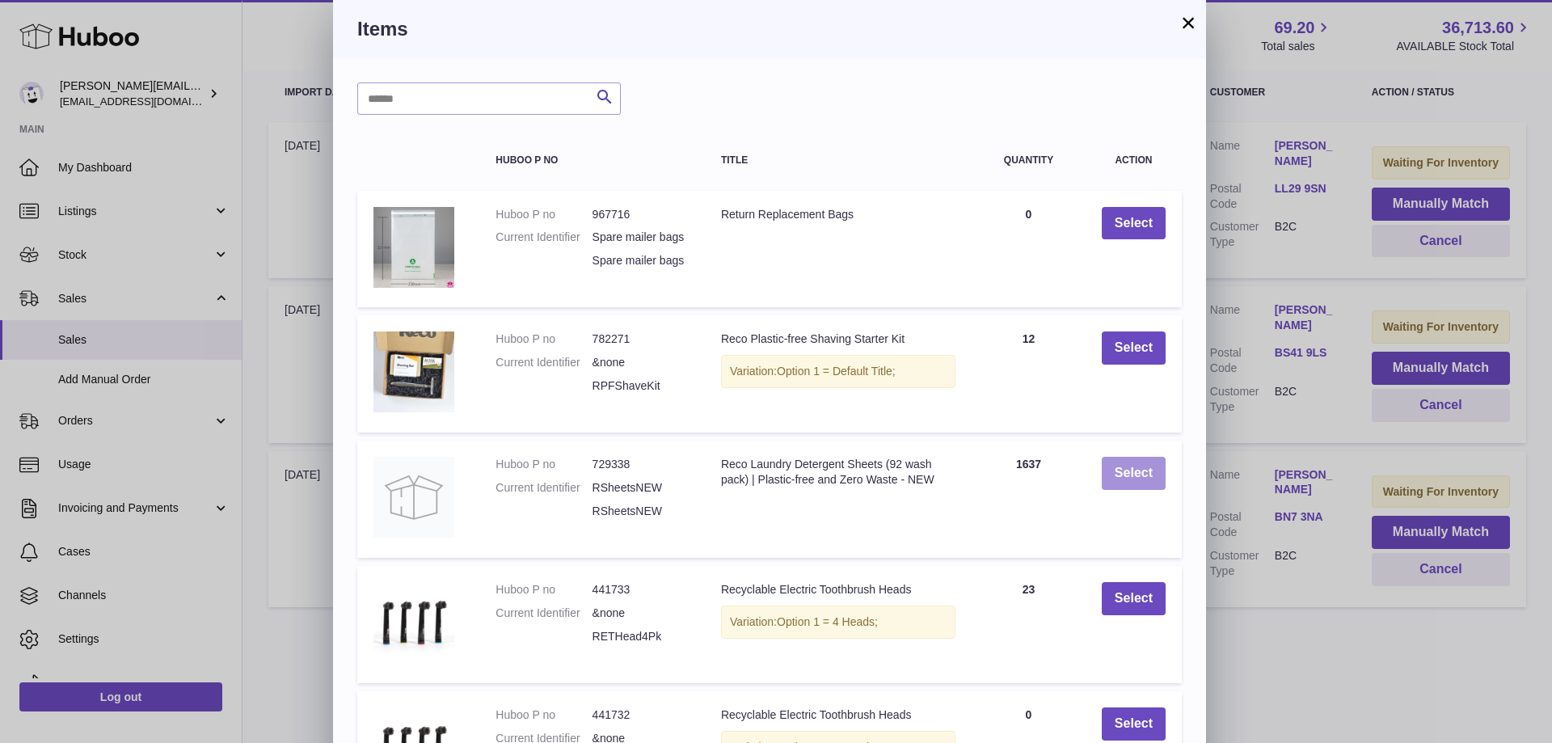
click at [1125, 490] on button "Select" at bounding box center [1134, 473] width 64 height 33
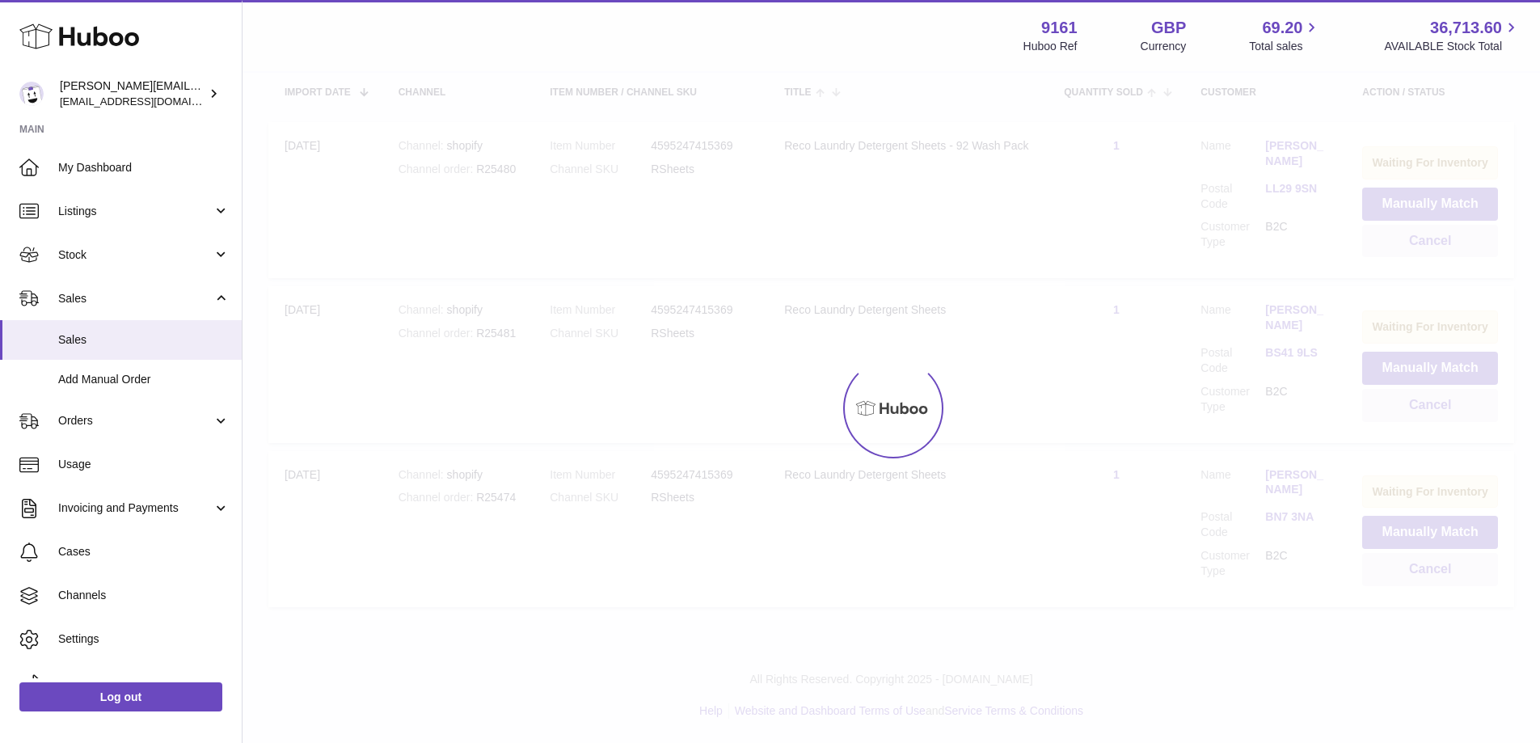
scroll to position [166, 0]
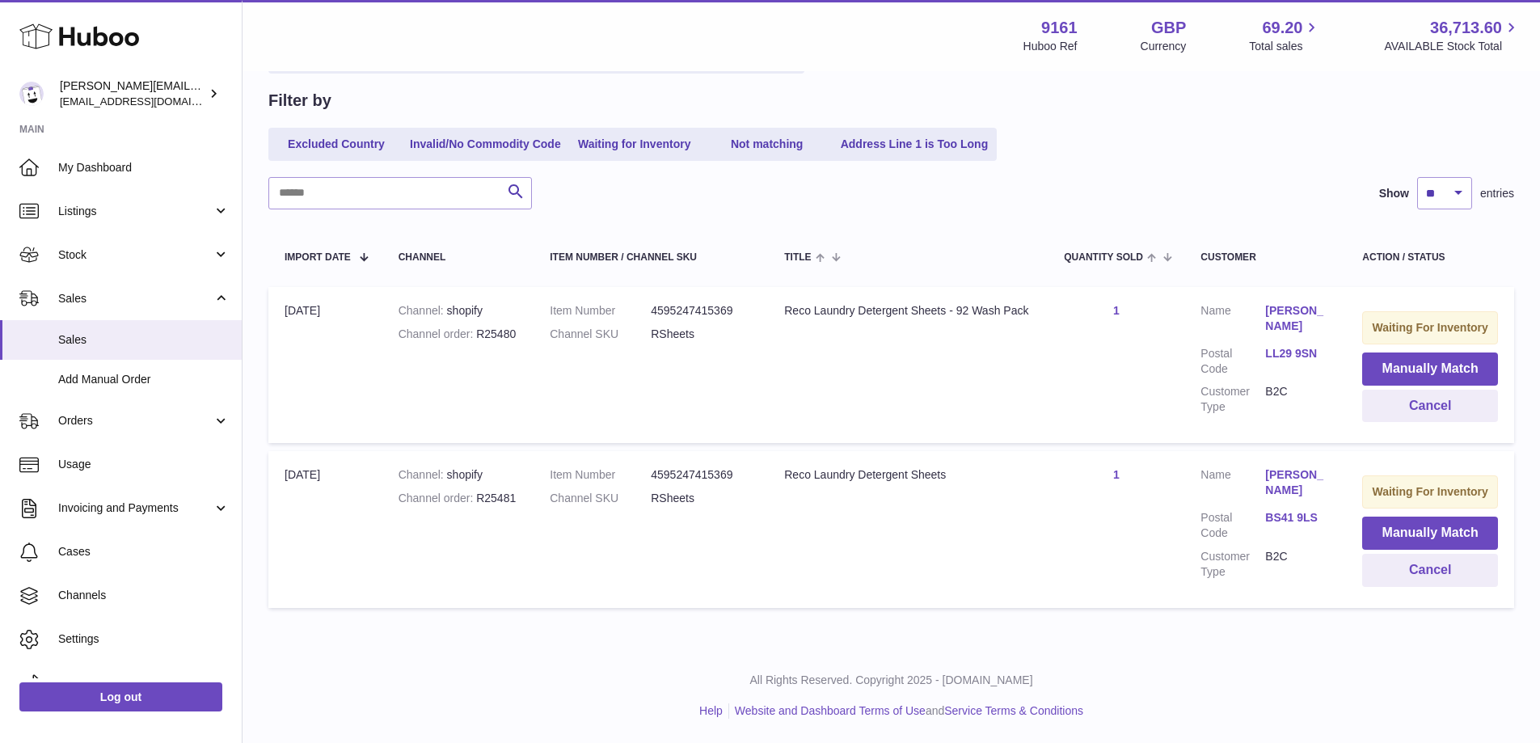
click at [1353, 517] on td "Waiting For Inventory Manually Match Cancel" at bounding box center [1430, 529] width 168 height 156
click at [1356, 519] on td "Waiting For Inventory Manually Match Cancel" at bounding box center [1430, 529] width 168 height 156
click at [1362, 522] on button "Manually Match" at bounding box center [1430, 533] width 136 height 33
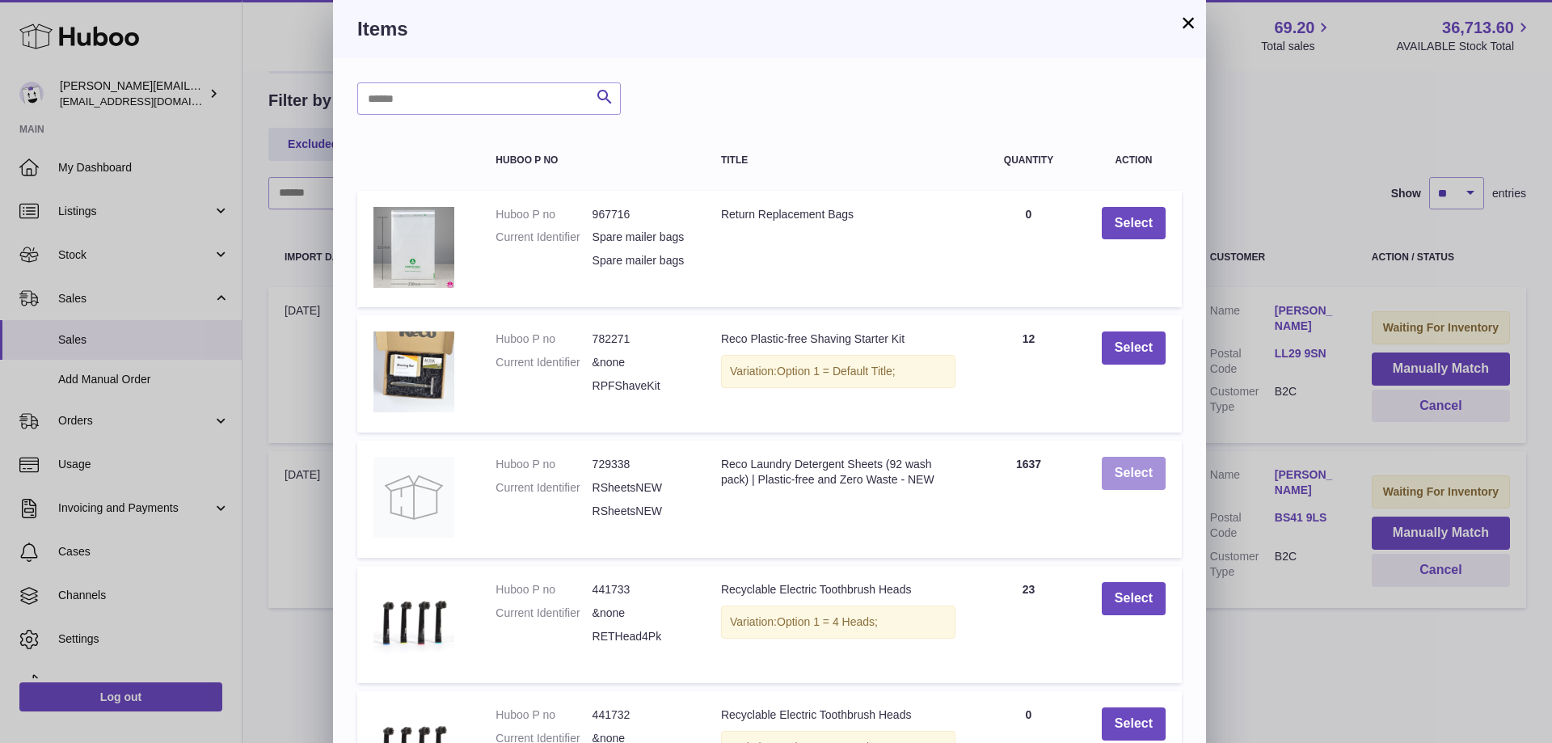
click at [1146, 486] on button "Select" at bounding box center [1134, 473] width 64 height 33
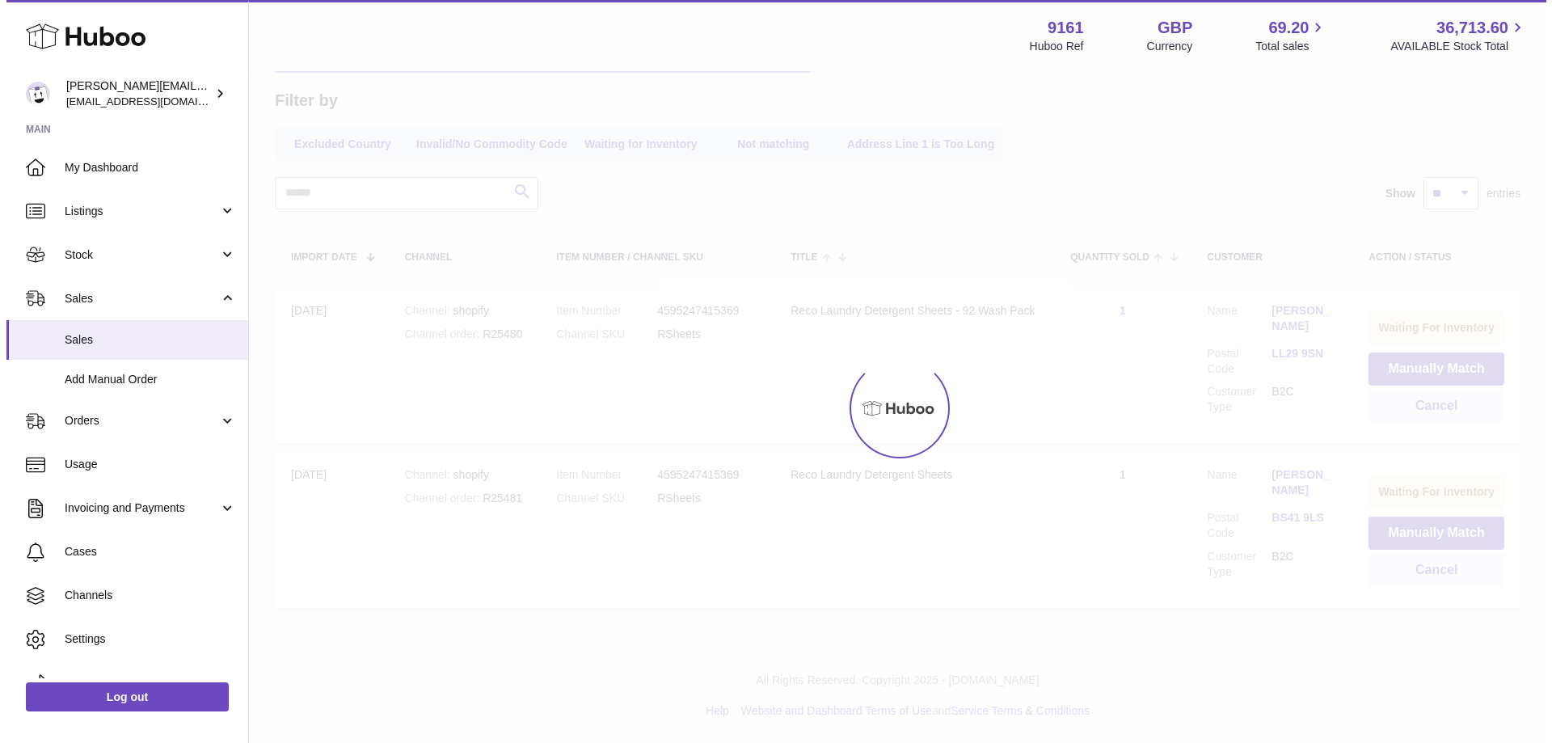
scroll to position [0, 0]
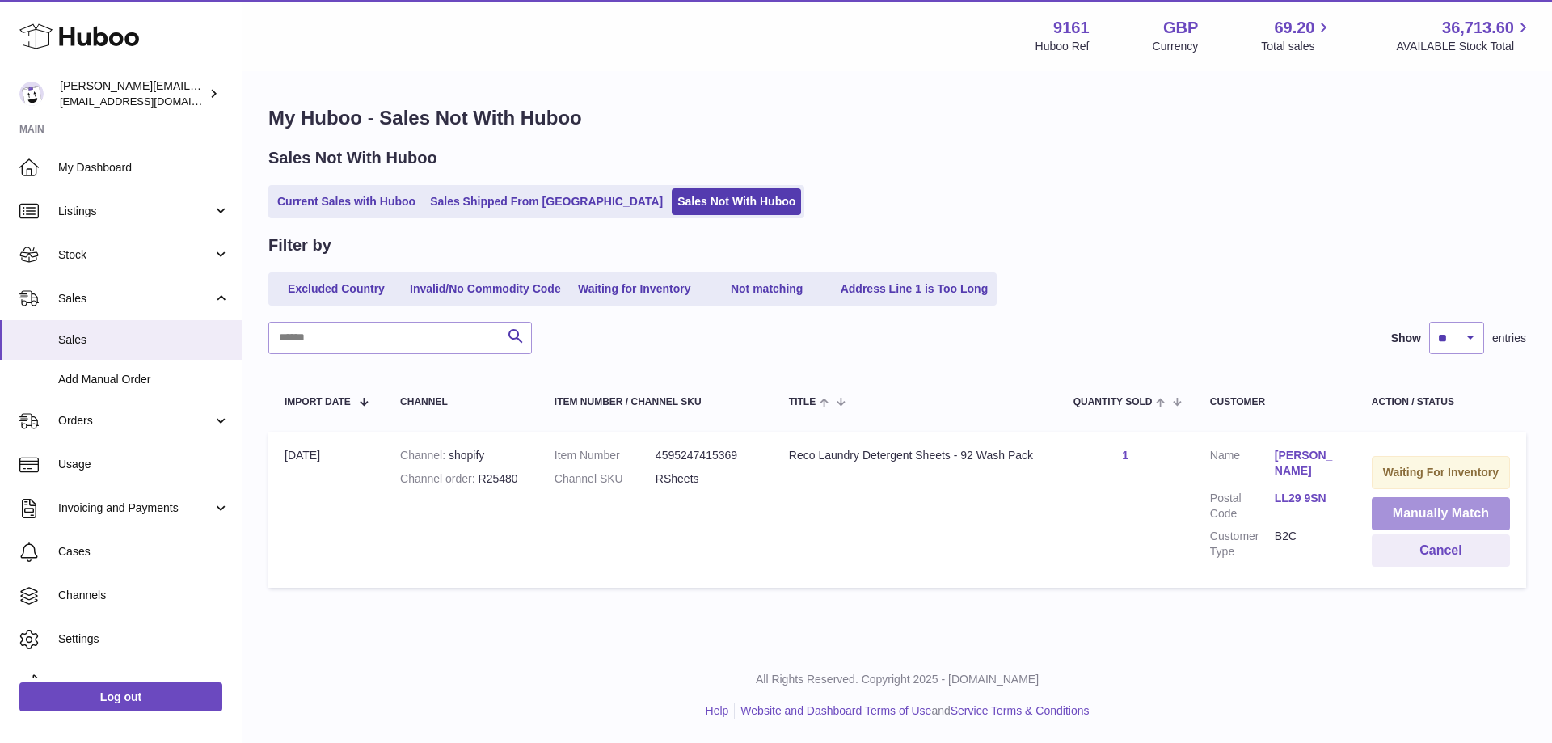
click at [1393, 521] on button "Manually Match" at bounding box center [1441, 513] width 138 height 33
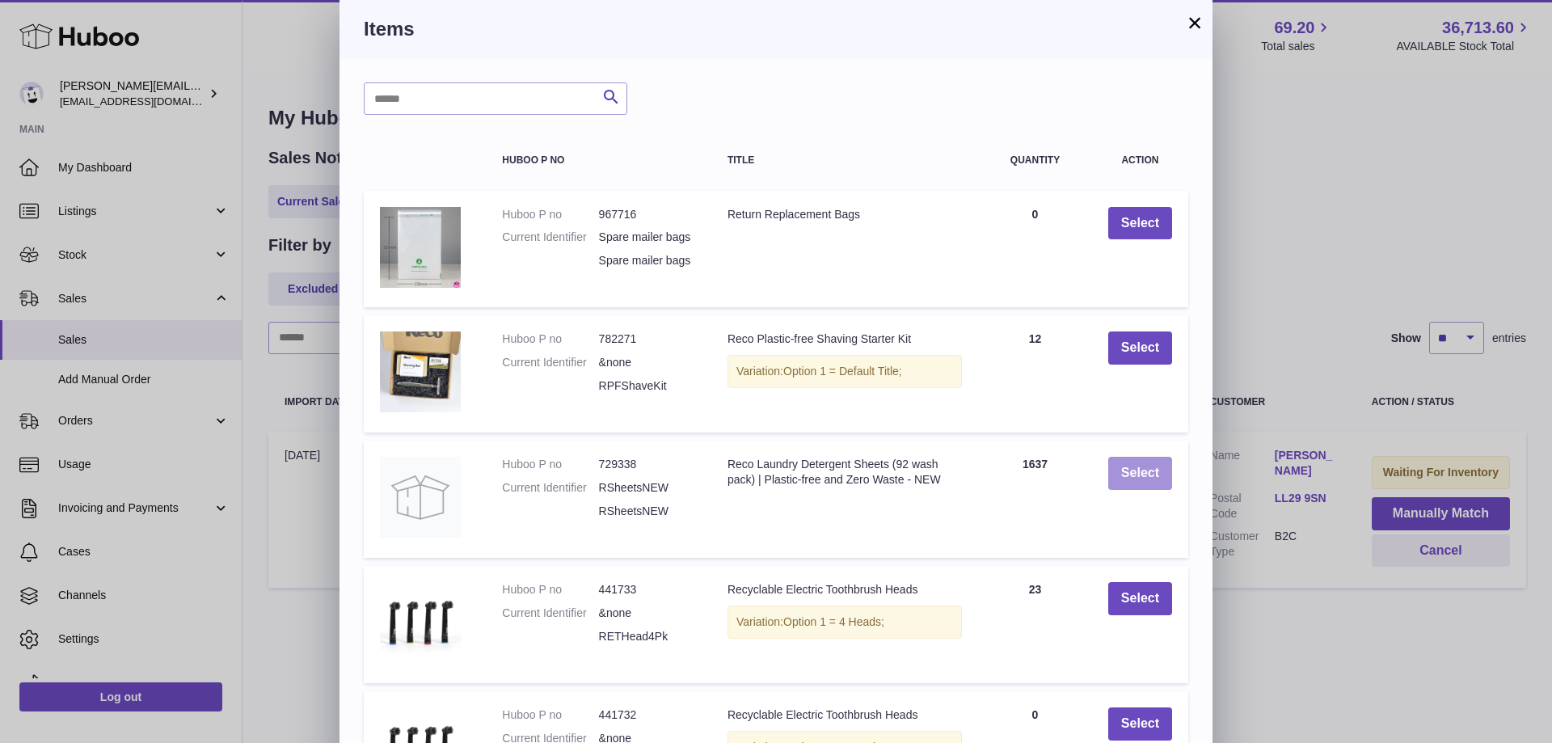
click at [1140, 488] on button "Select" at bounding box center [1140, 473] width 64 height 33
